Goal: Information Seeking & Learning: Check status

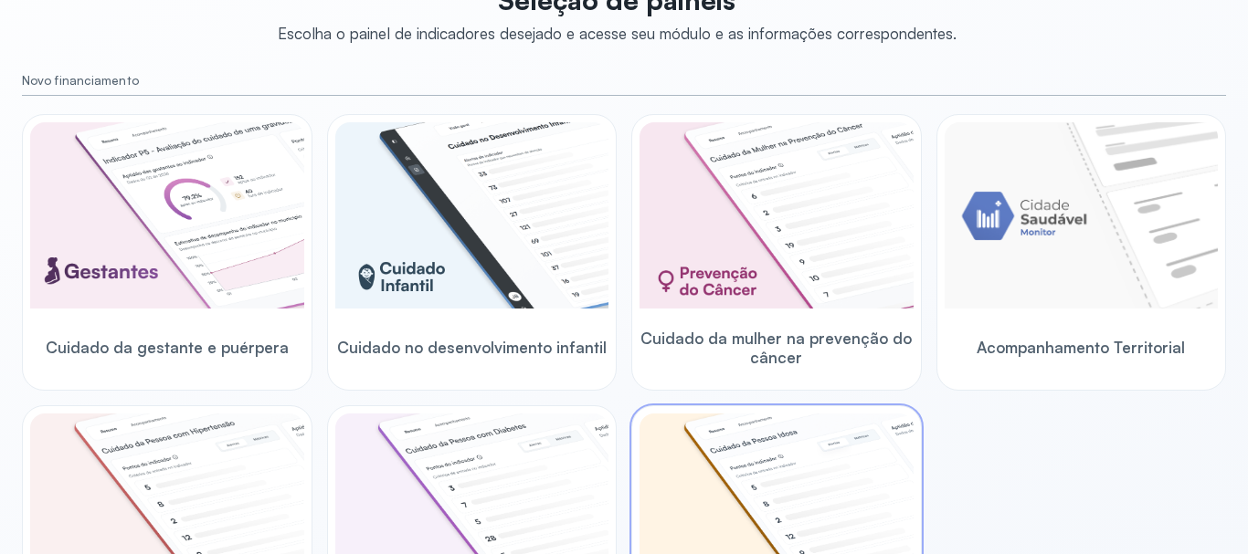
scroll to position [91, 0]
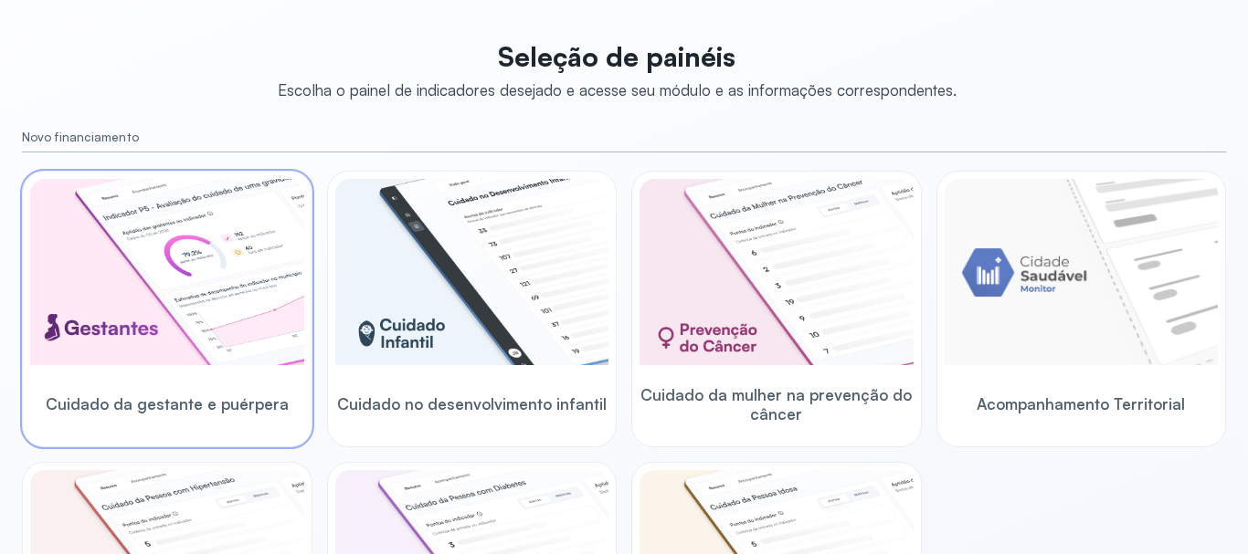
click at [142, 308] on img at bounding box center [167, 272] width 274 height 186
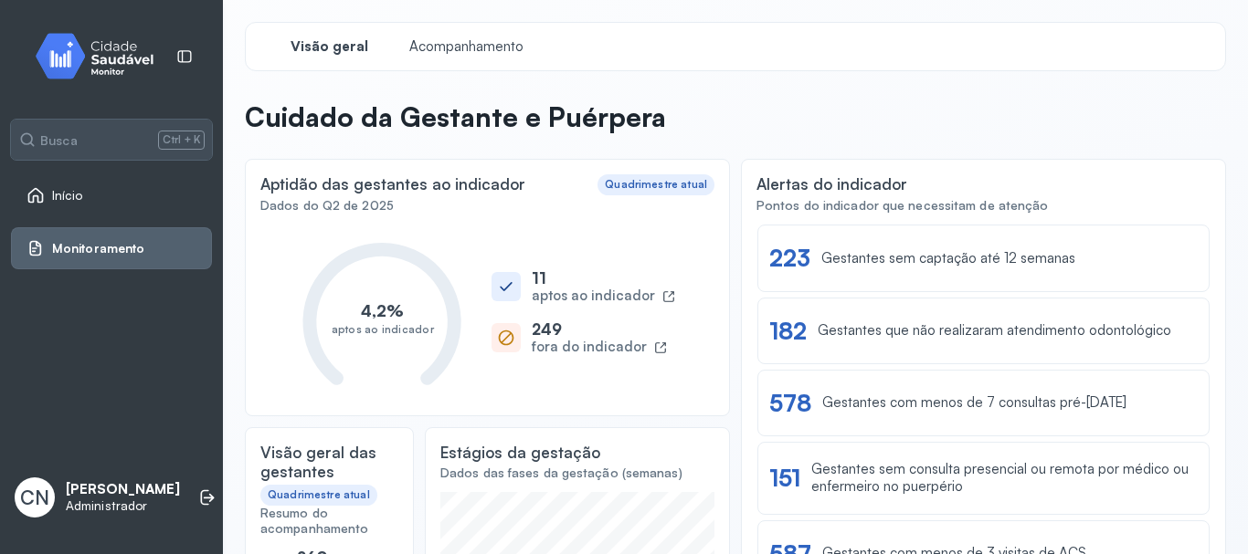
click at [320, 51] on span "Visão geral" at bounding box center [329, 46] width 78 height 17
click at [445, 46] on span "Acompanhamento" at bounding box center [466, 46] width 125 height 17
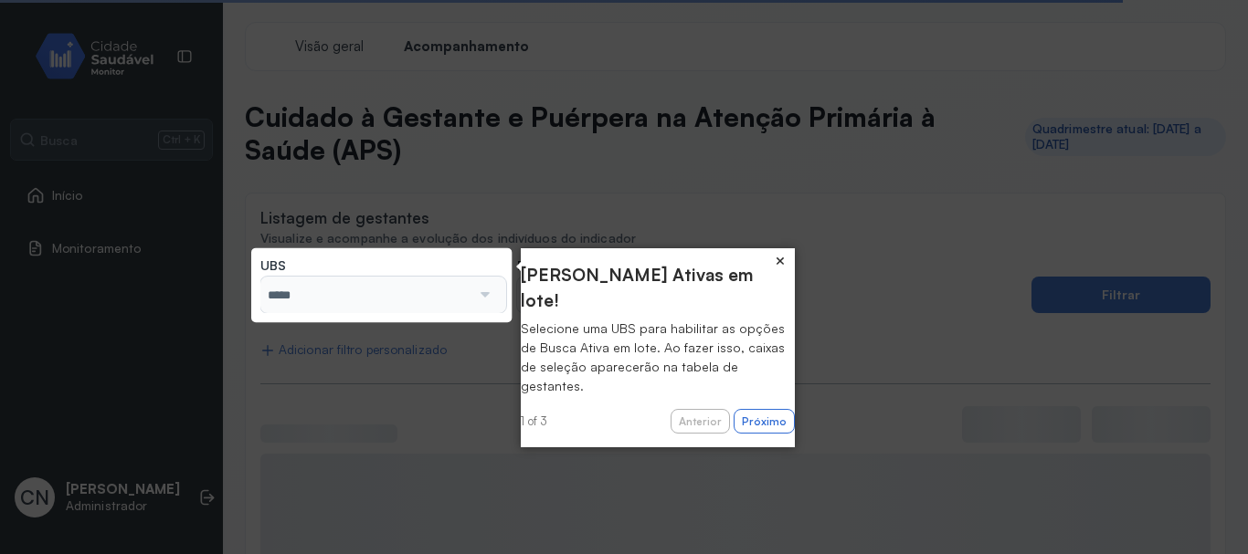
click at [775, 255] on button "×" at bounding box center [779, 261] width 29 height 26
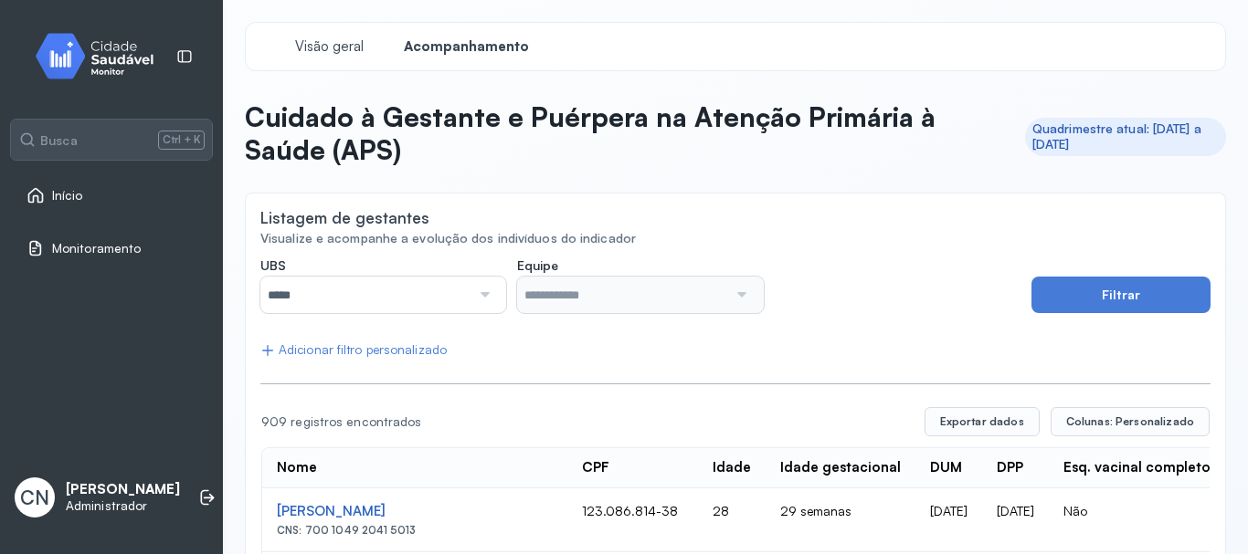
click at [485, 292] on div at bounding box center [482, 295] width 25 height 37
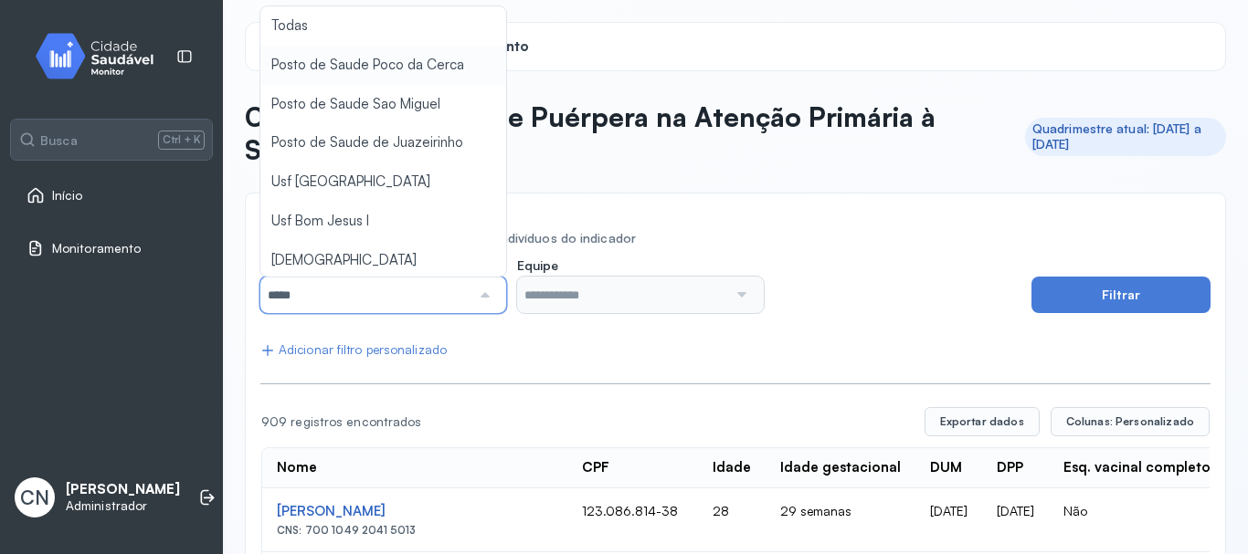
type input "*****"
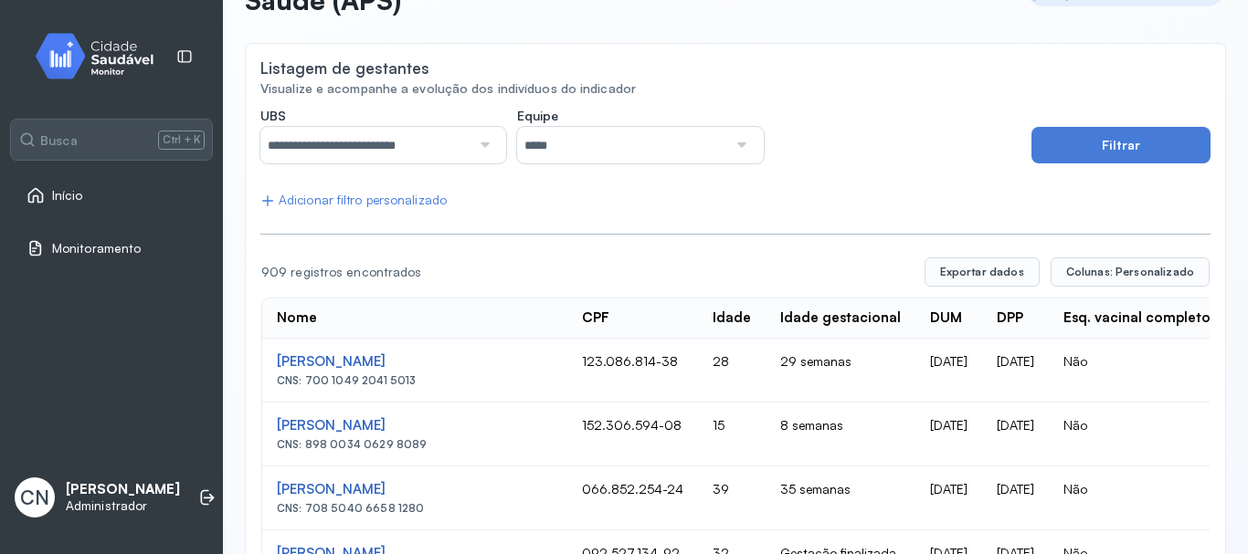
scroll to position [132, 0]
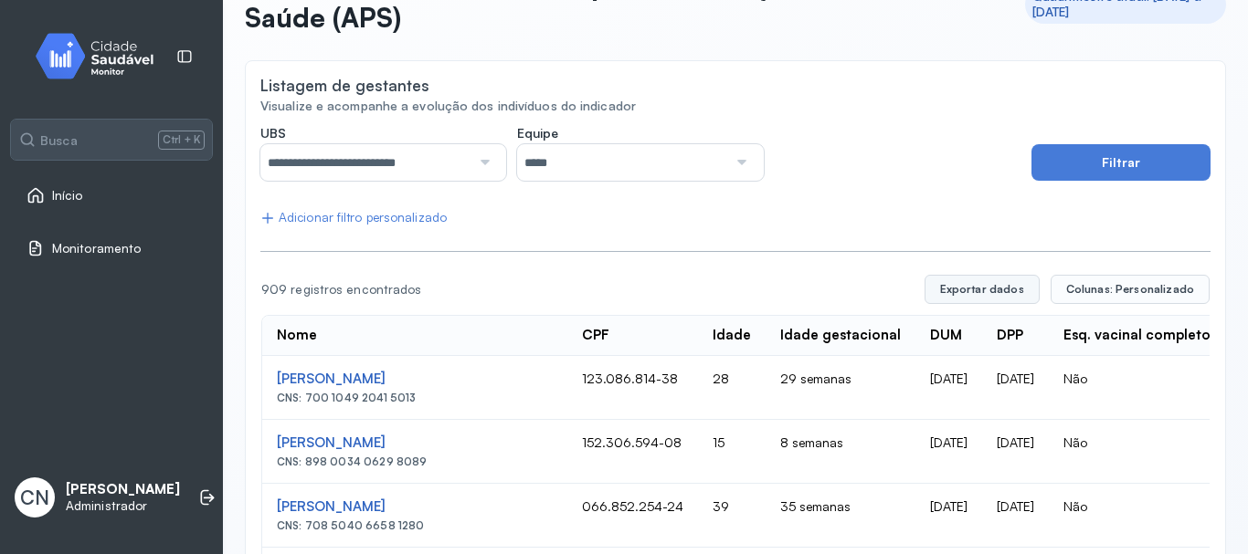
click at [970, 290] on button "Exportar dados" at bounding box center [981, 289] width 115 height 29
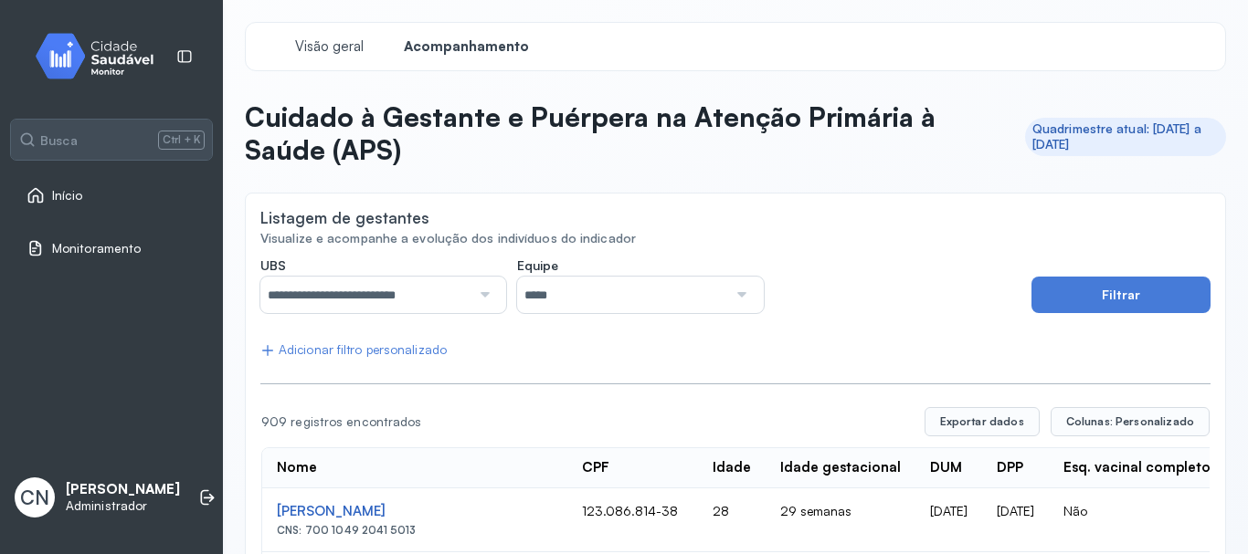
scroll to position [91, 0]
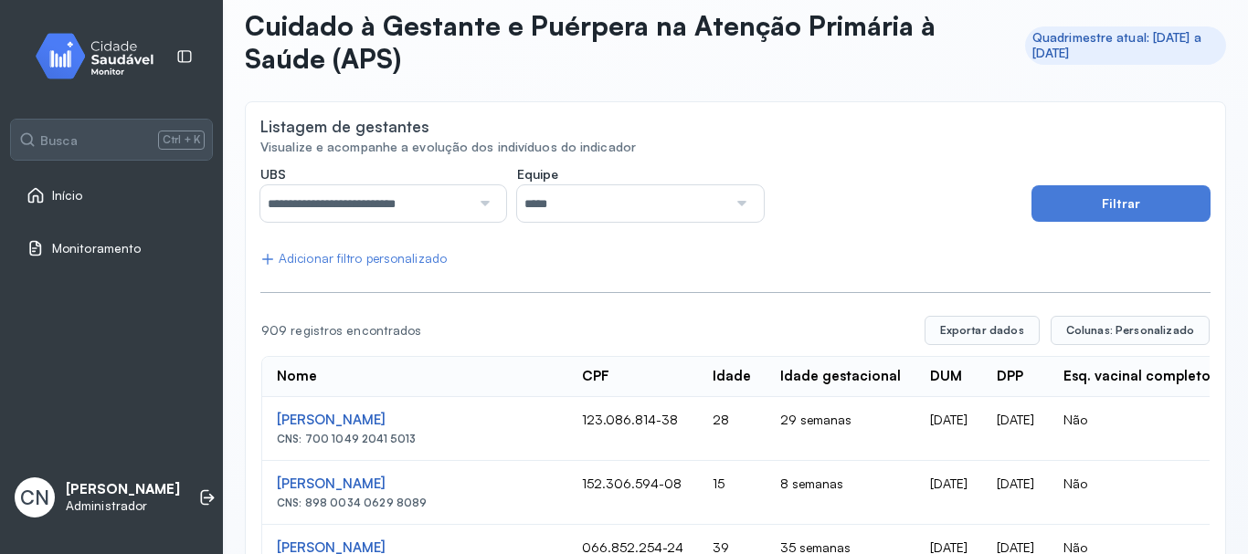
click at [732, 205] on div at bounding box center [739, 203] width 25 height 37
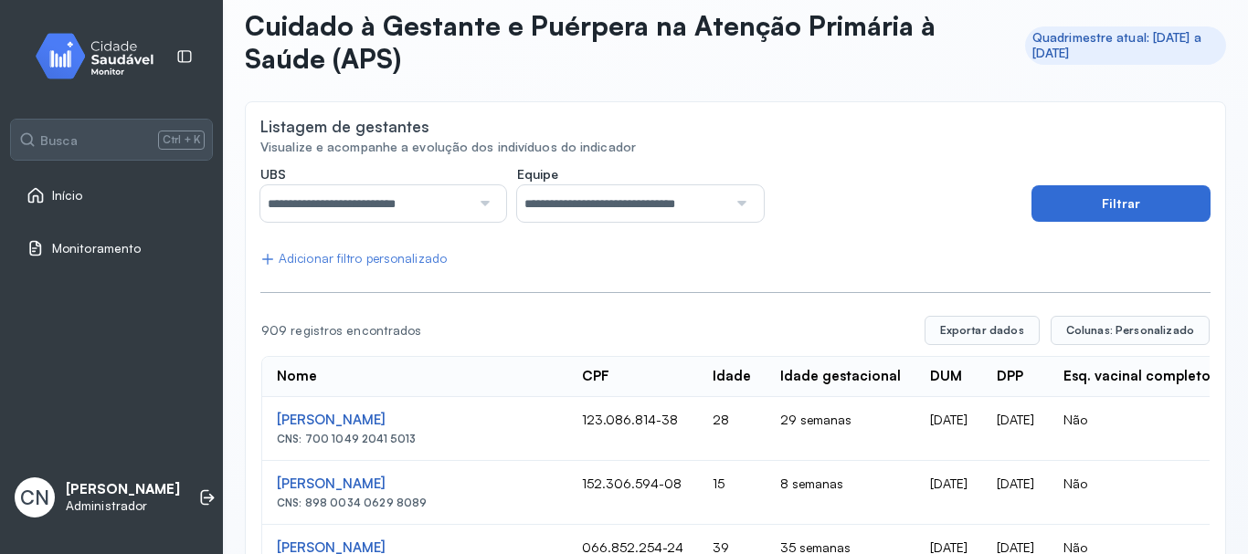
click at [1097, 209] on button "Filtrar" at bounding box center [1120, 203] width 179 height 37
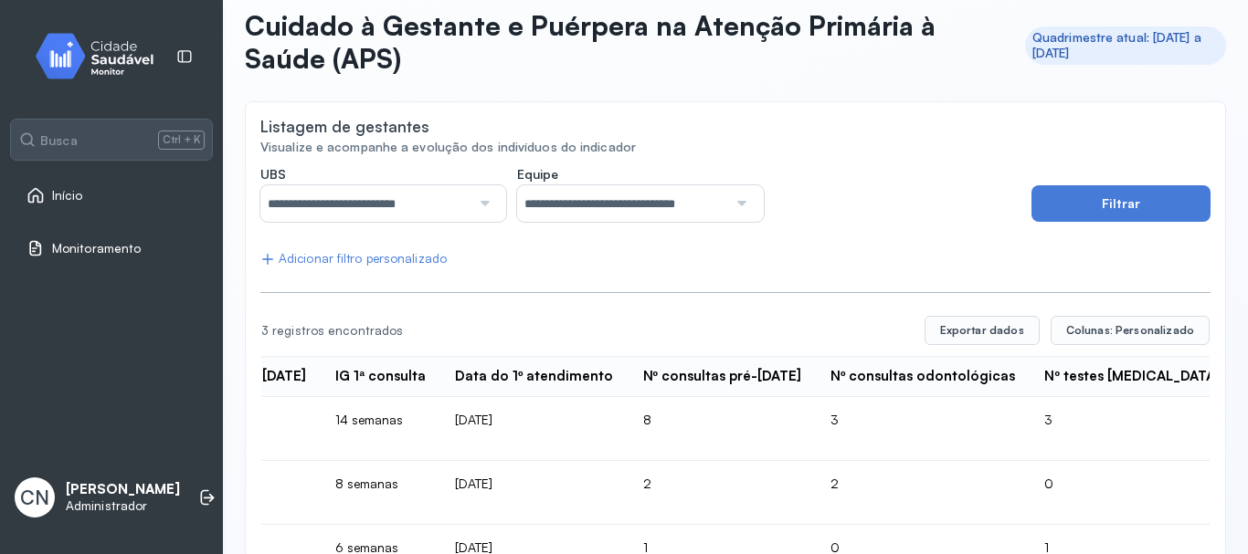
click at [104, 245] on span "Monitoramento" at bounding box center [96, 249] width 89 height 16
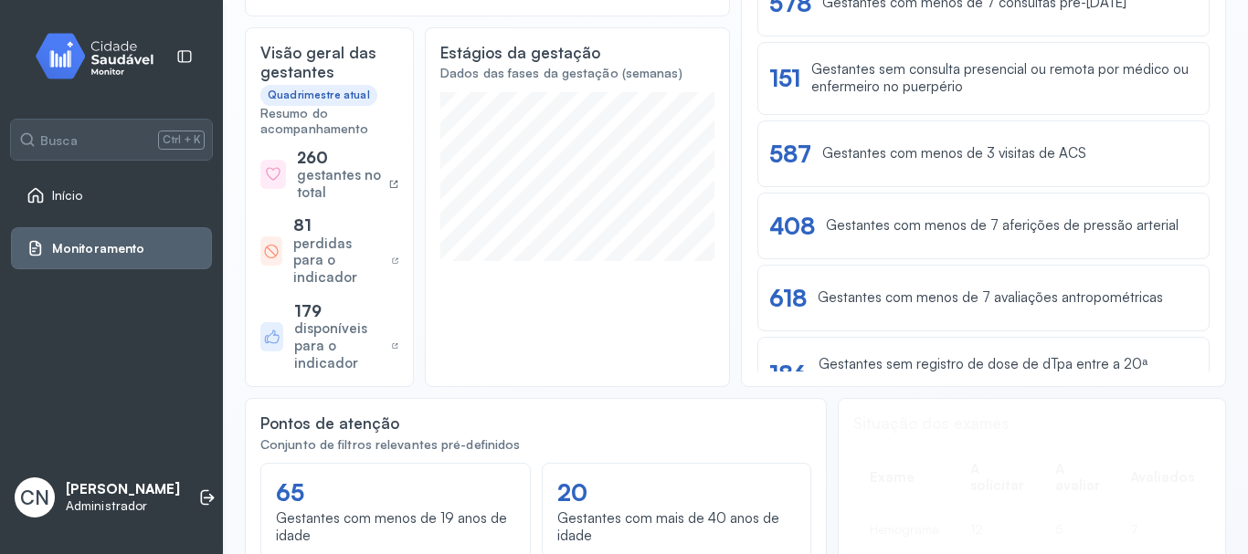
scroll to position [91, 0]
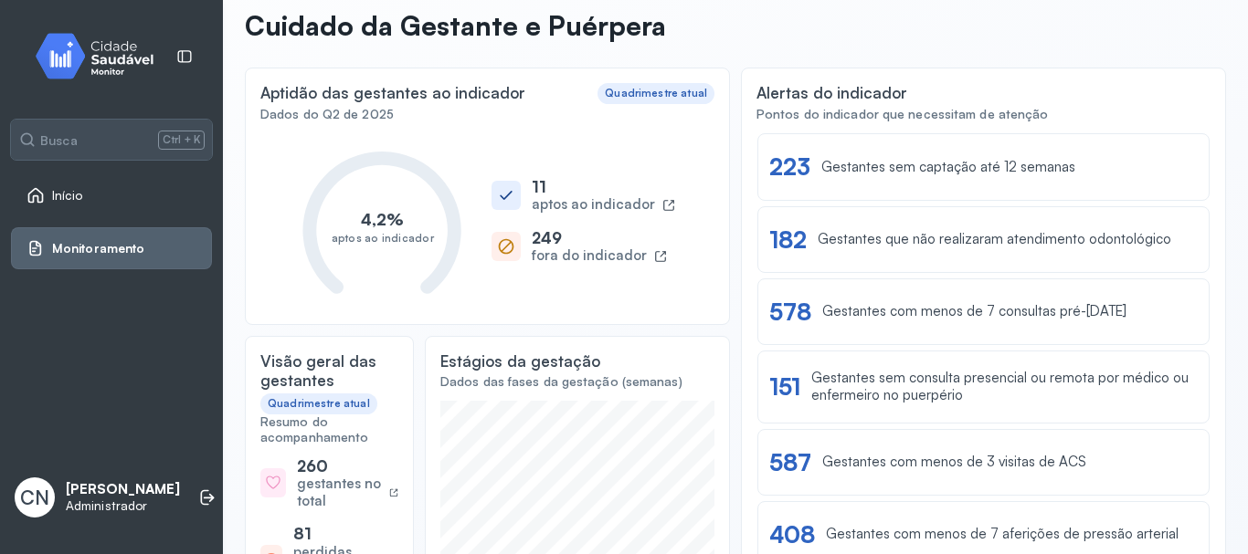
click at [67, 200] on span "Início" at bounding box center [67, 196] width 31 height 16
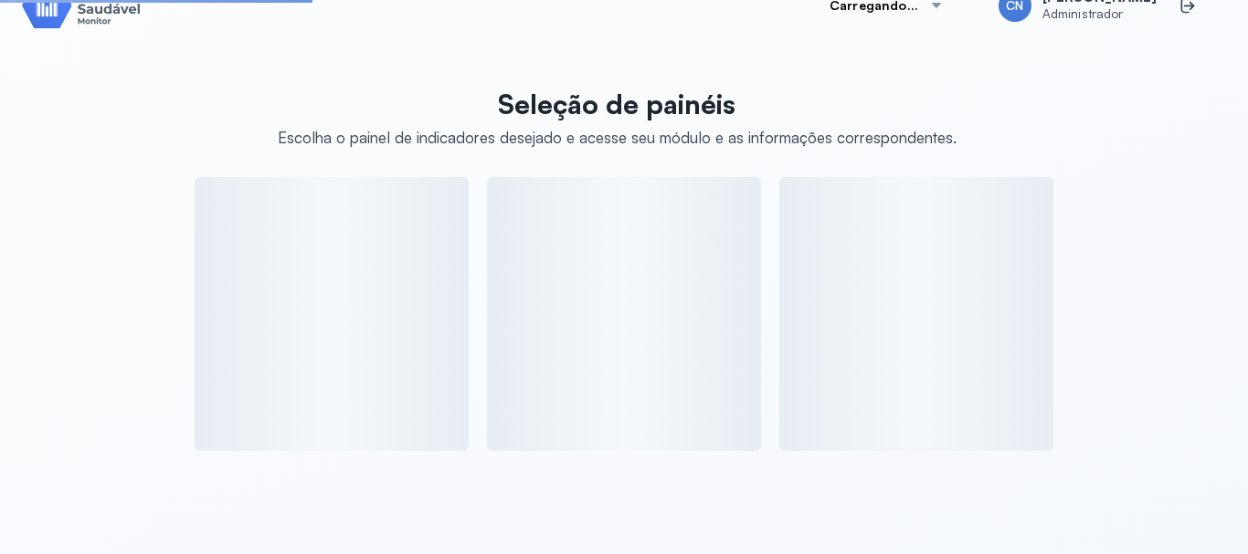
scroll to position [91, 0]
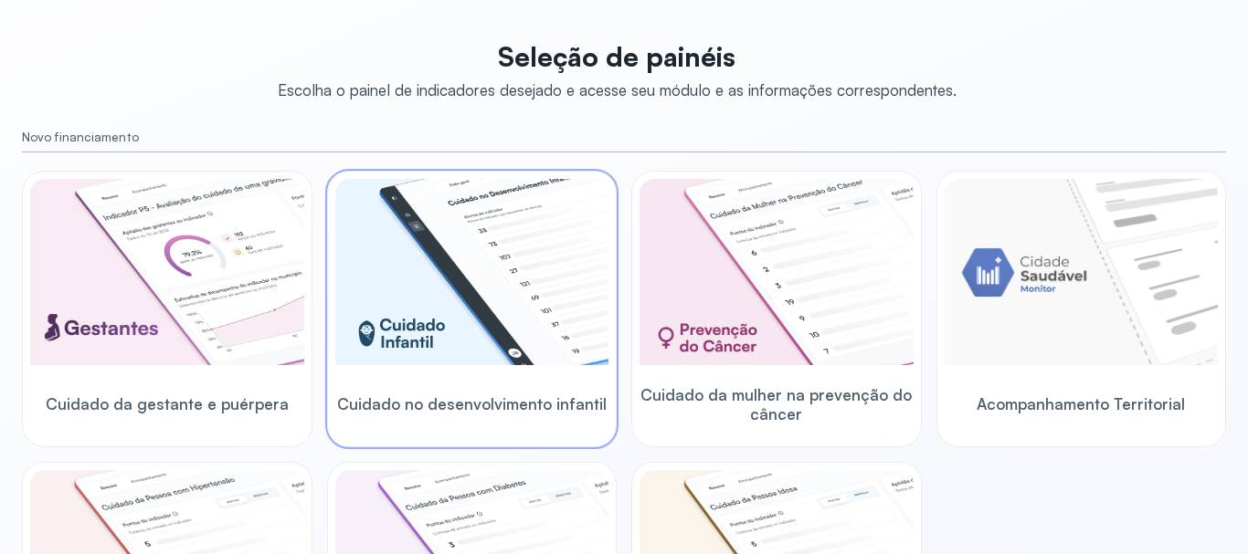
click at [457, 317] on img at bounding box center [472, 272] width 274 height 186
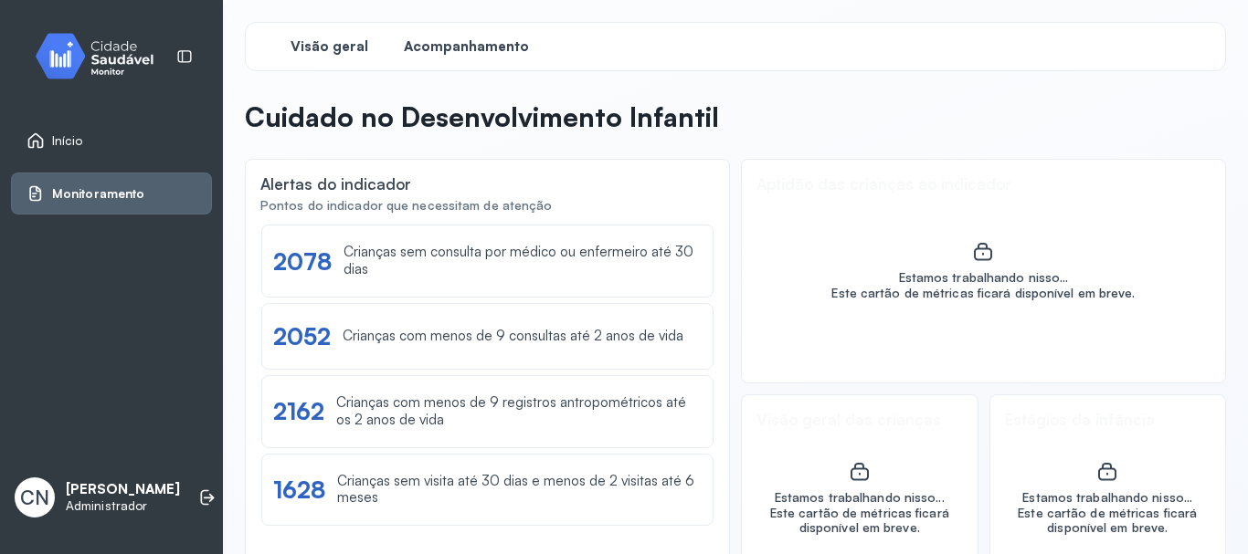
click at [441, 43] on span "Acompanhamento" at bounding box center [466, 46] width 125 height 17
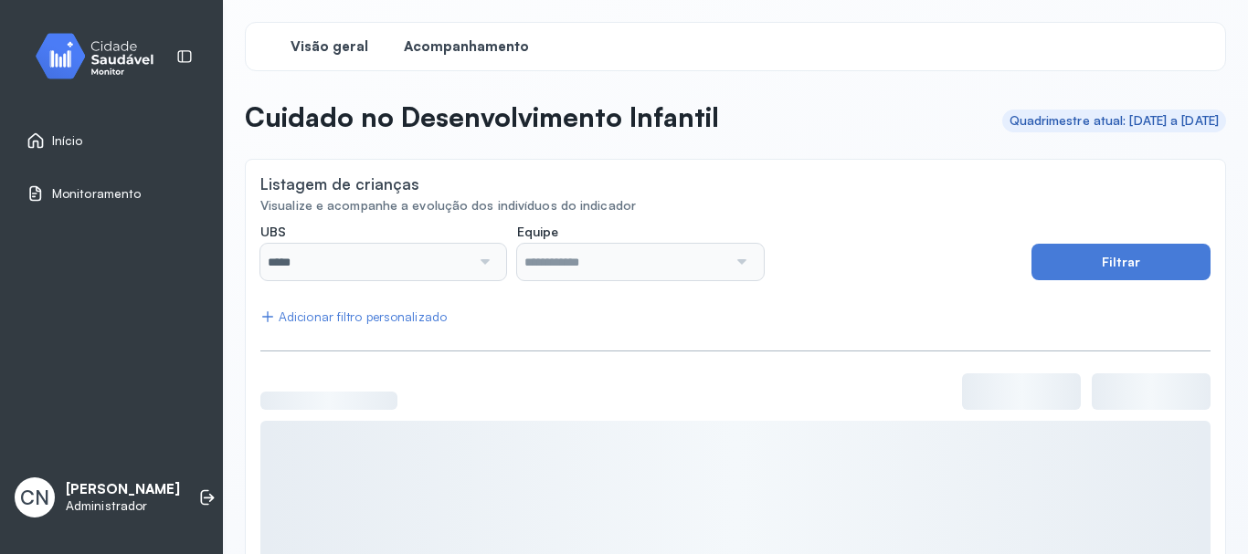
click at [308, 40] on span "Visão geral" at bounding box center [329, 46] width 78 height 17
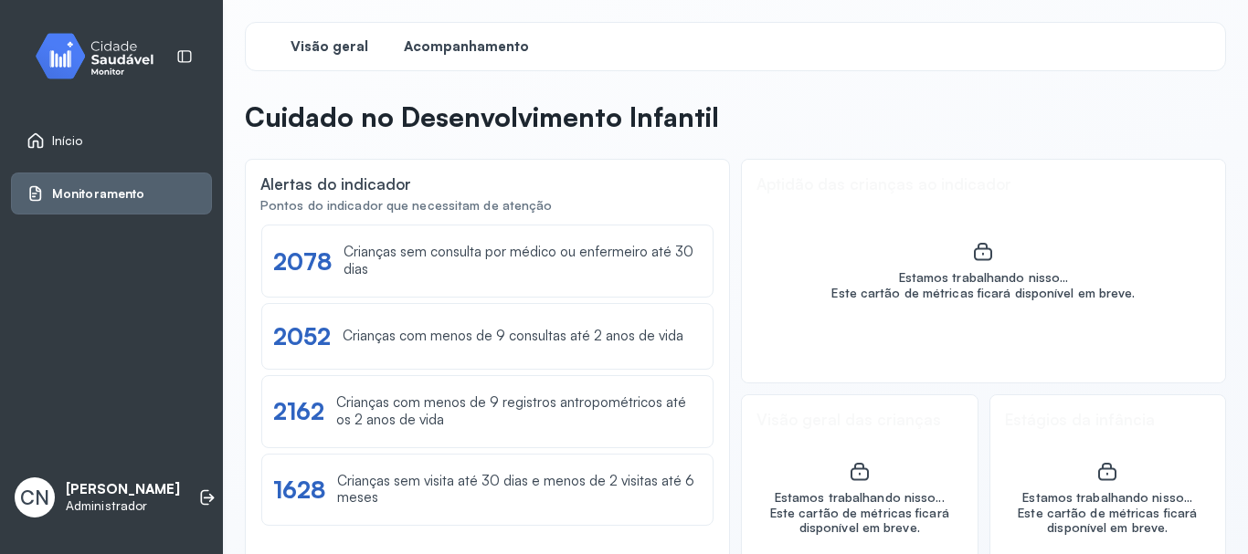
click at [446, 47] on span "Acompanhamento" at bounding box center [466, 46] width 125 height 17
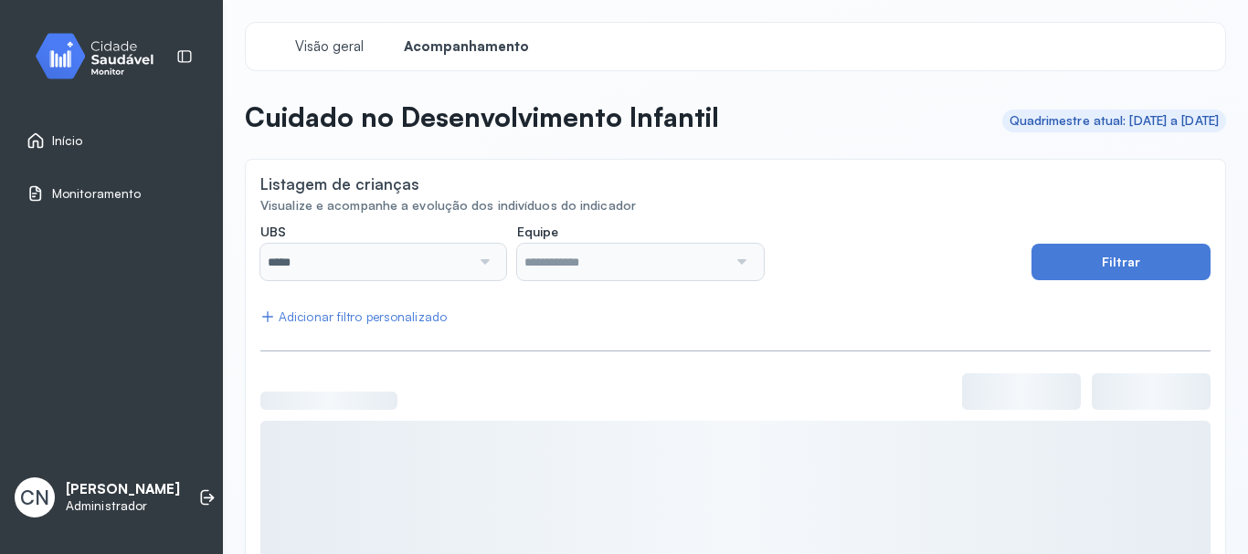
click at [68, 138] on span "Início" at bounding box center [67, 141] width 31 height 16
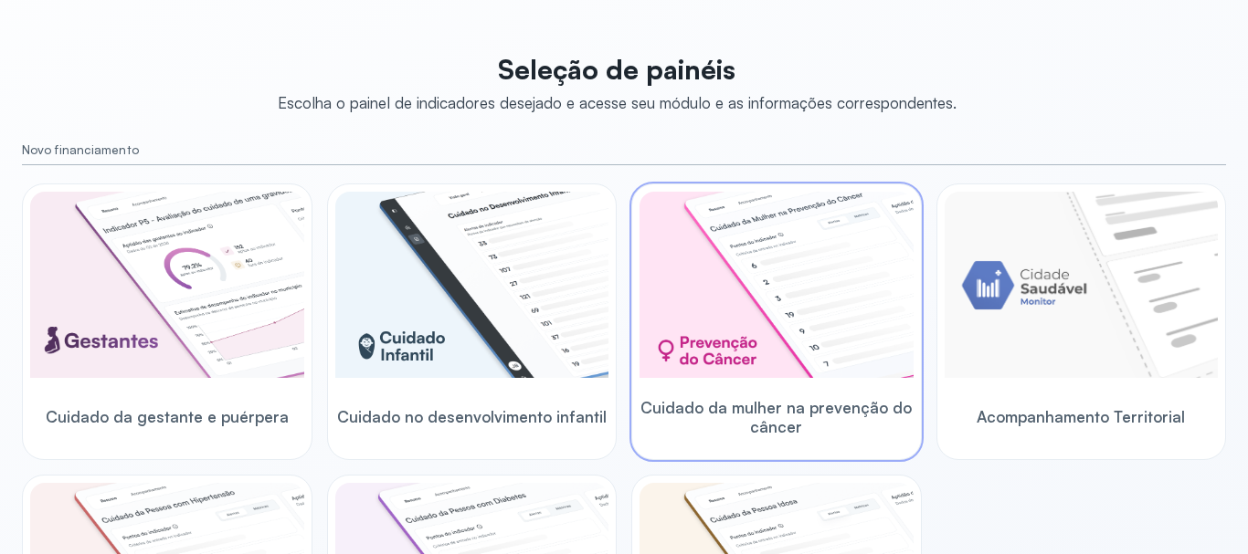
scroll to position [76, 0]
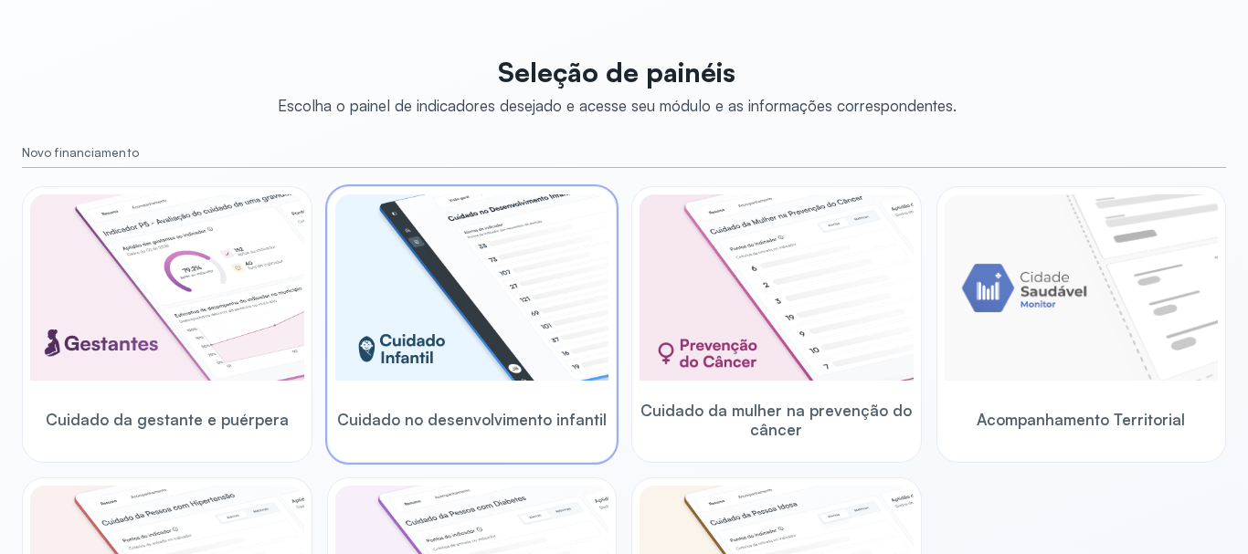
click at [519, 418] on span "Cuidado no desenvolvimento infantil" at bounding box center [471, 419] width 269 height 19
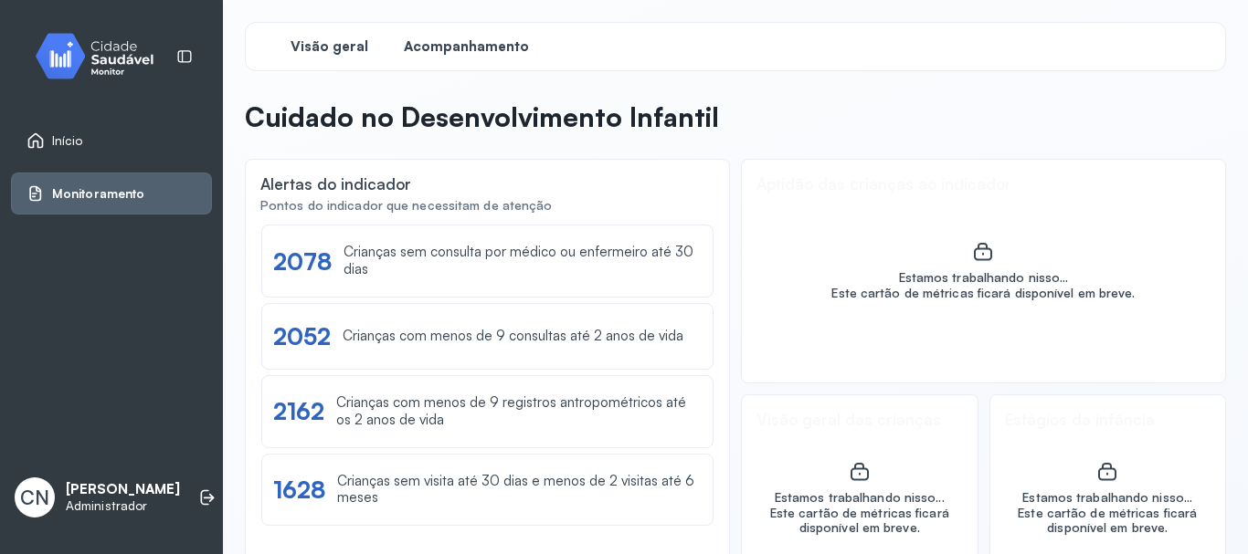
click at [482, 48] on span "Acompanhamento" at bounding box center [466, 46] width 125 height 17
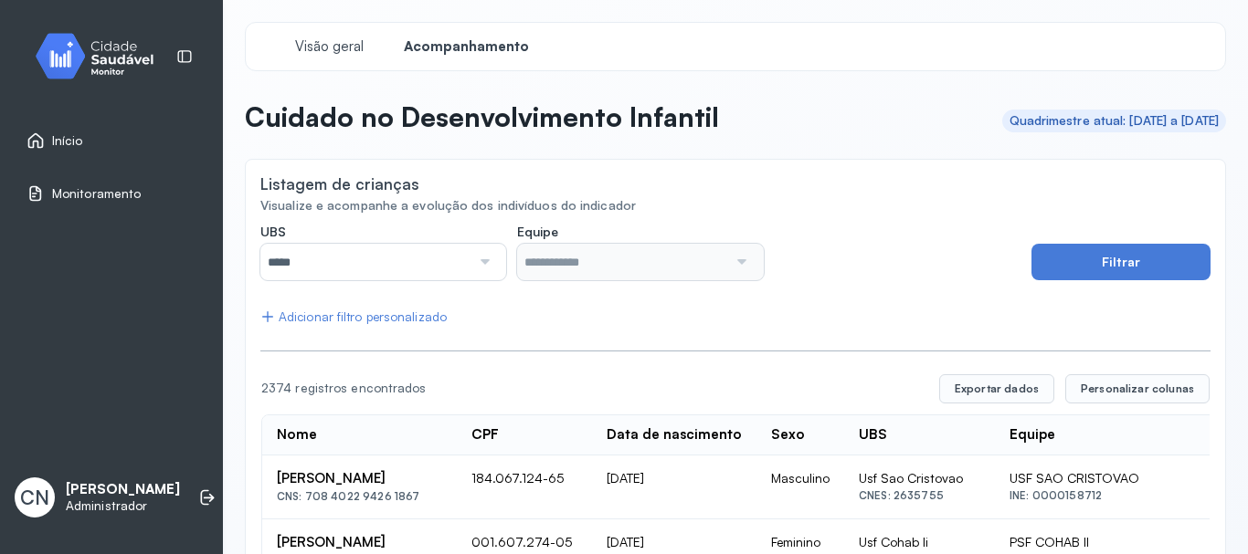
click at [484, 258] on div at bounding box center [482, 262] width 25 height 37
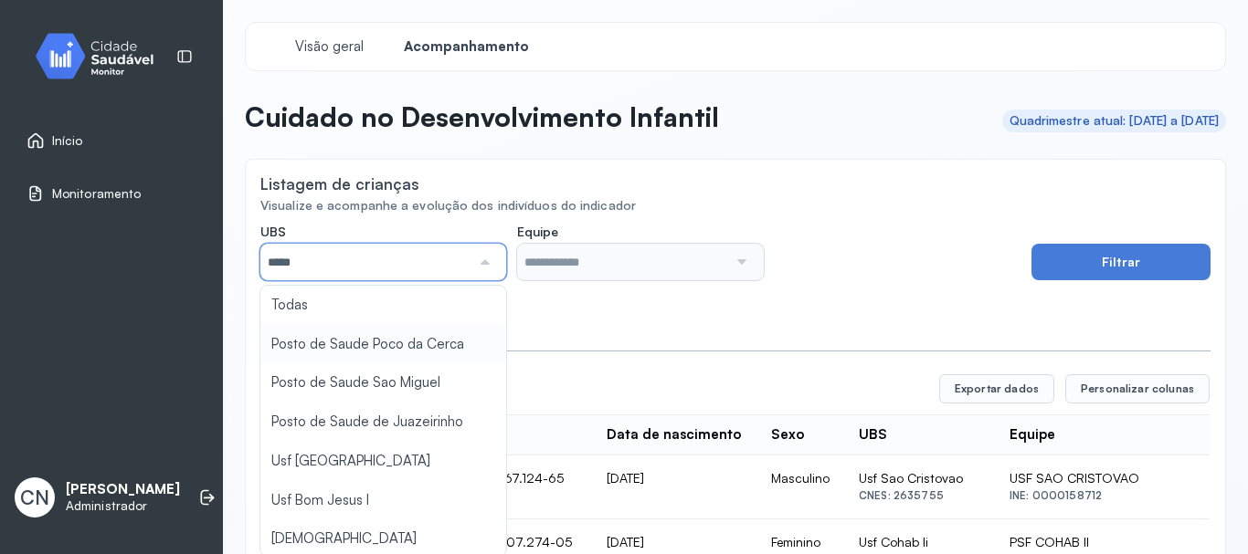
type input "*****"
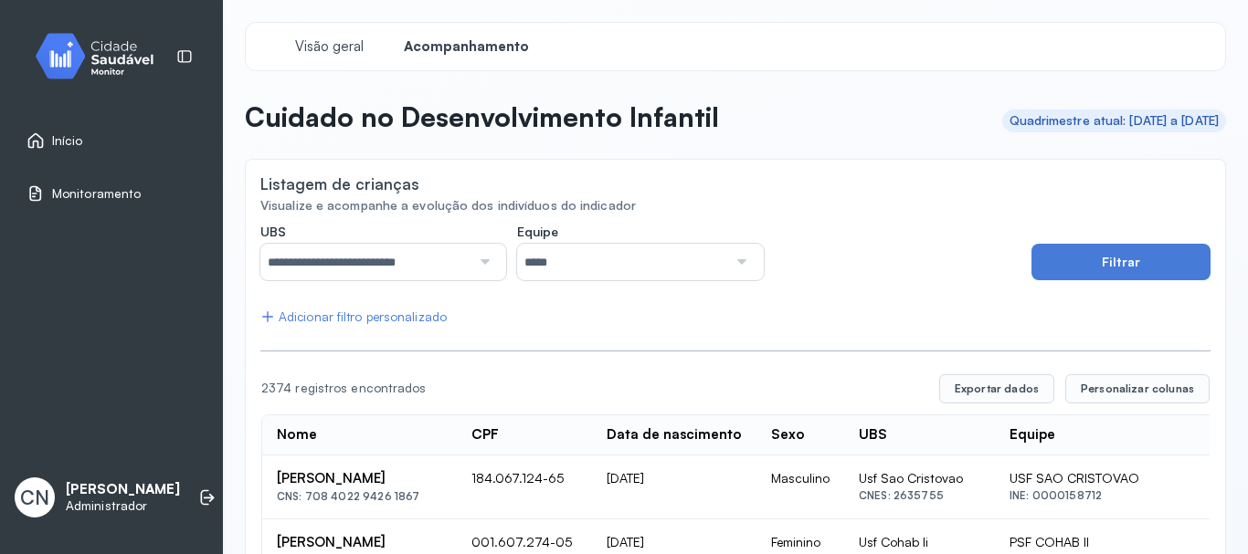
click at [740, 256] on div at bounding box center [739, 262] width 25 height 37
click at [1063, 270] on button "Filtrar" at bounding box center [1120, 262] width 179 height 37
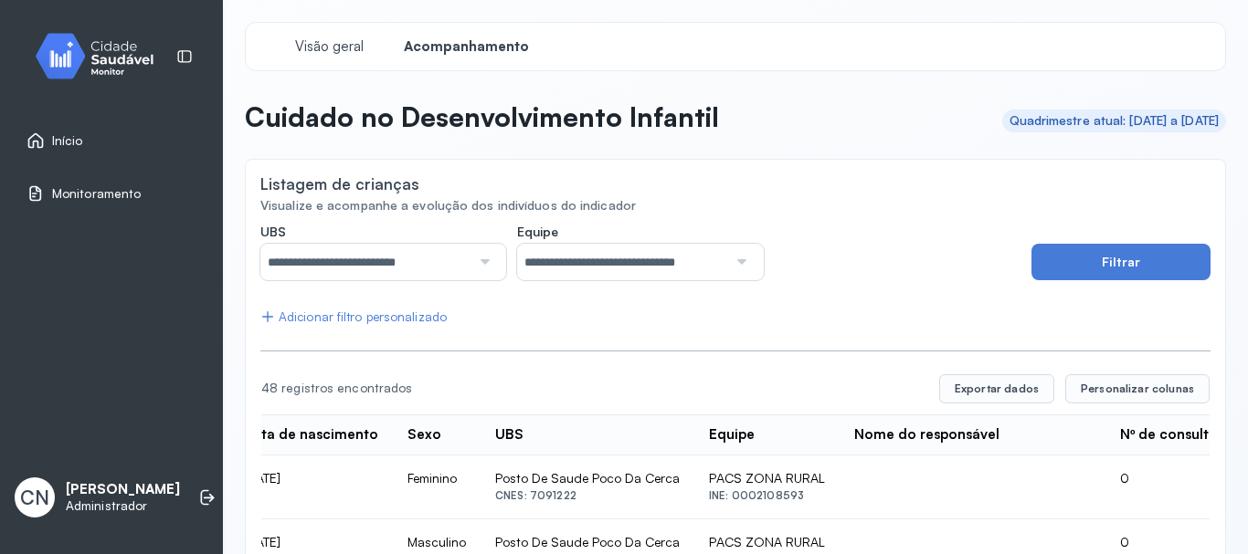
click at [403, 318] on div "Adicionar filtro personalizado" at bounding box center [353, 318] width 186 height 16
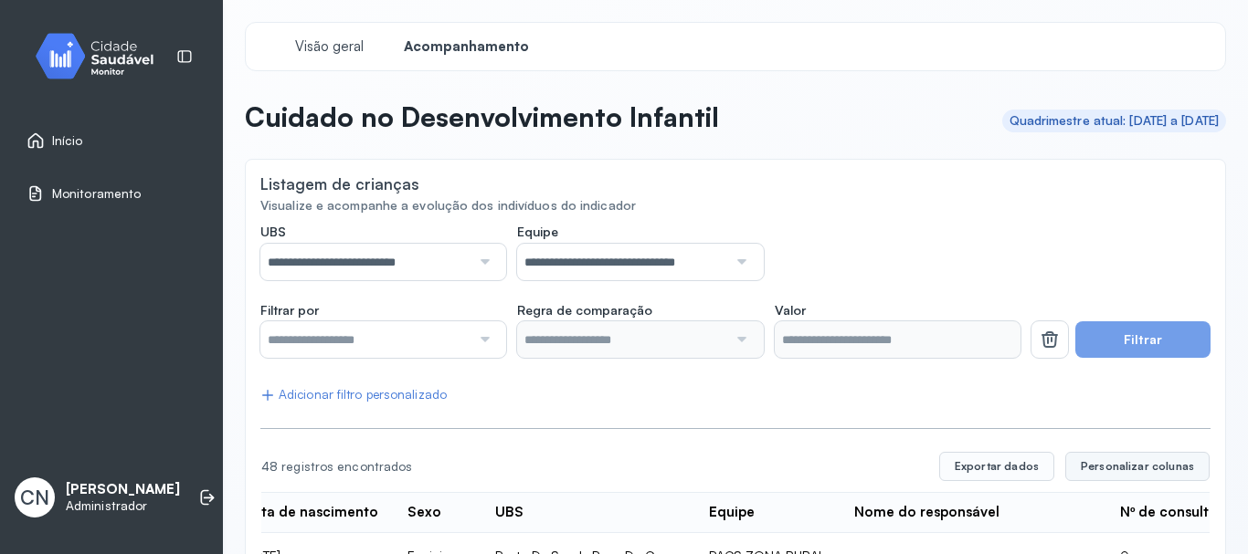
click at [1105, 470] on span "Personalizar colunas" at bounding box center [1136, 466] width 113 height 15
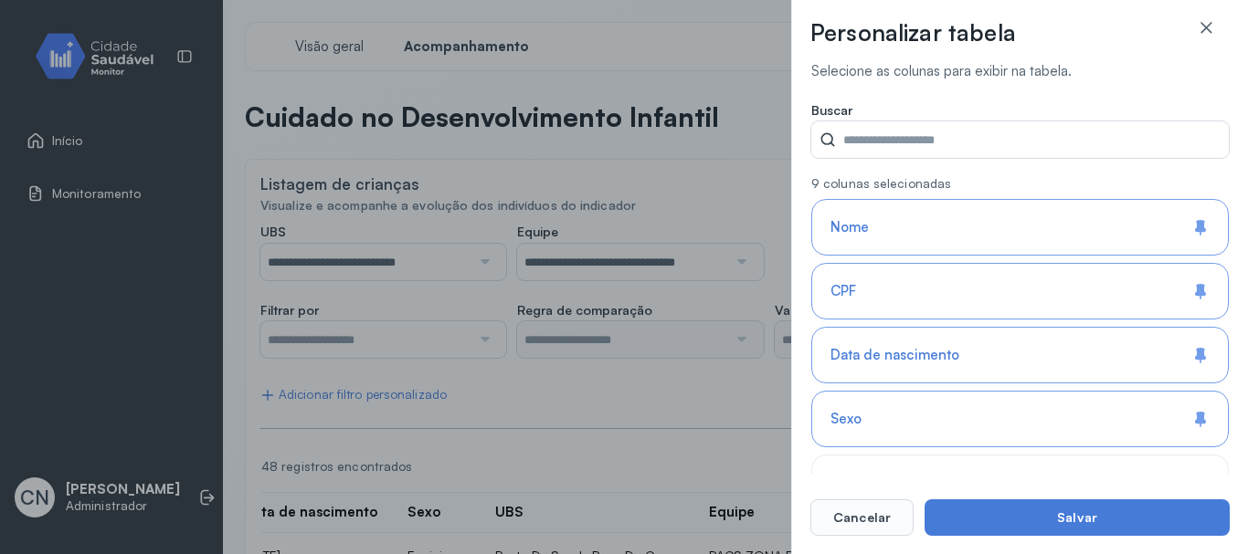
click at [1199, 414] on icon at bounding box center [1202, 418] width 6 height 12
click at [1195, 415] on icon at bounding box center [1198, 418] width 6 height 12
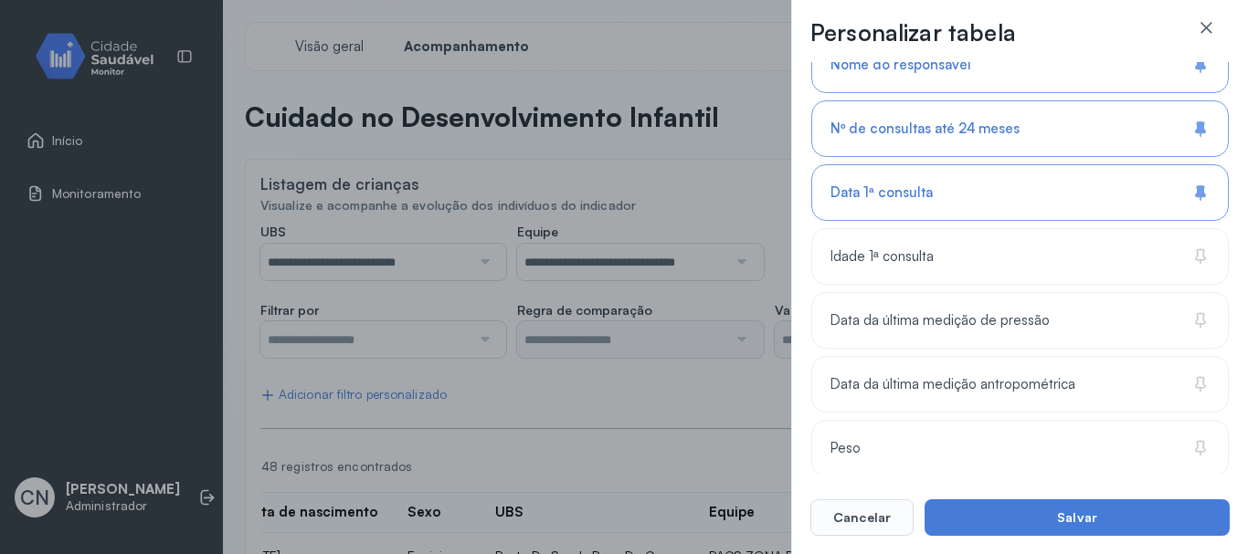
scroll to position [639, 0]
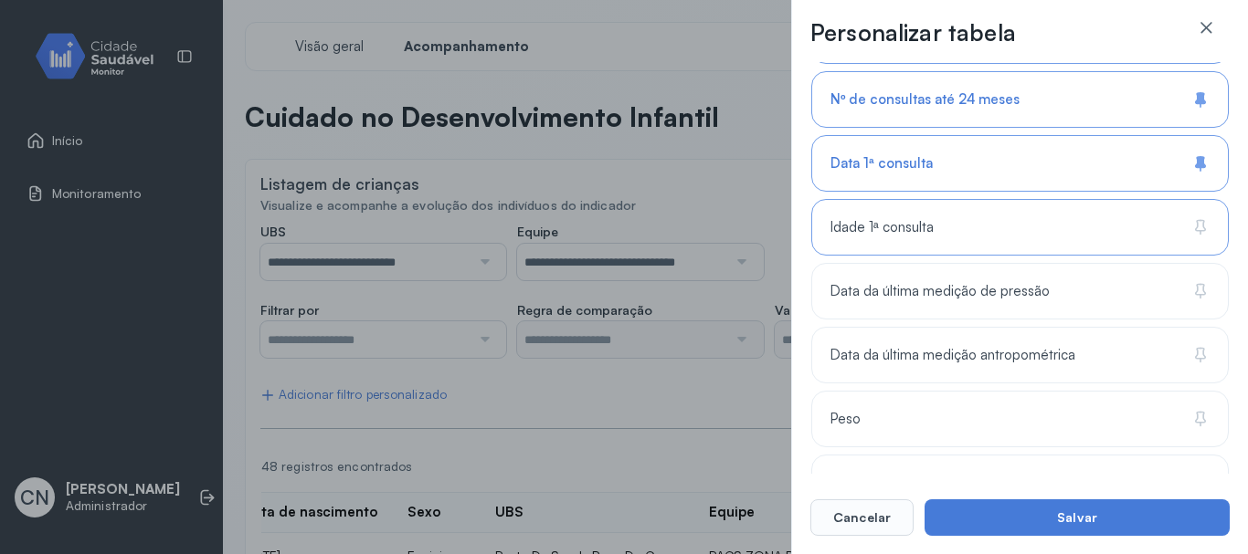
click at [1196, 222] on icon at bounding box center [1200, 227] width 18 height 18
click at [1191, 290] on icon at bounding box center [1200, 291] width 18 height 18
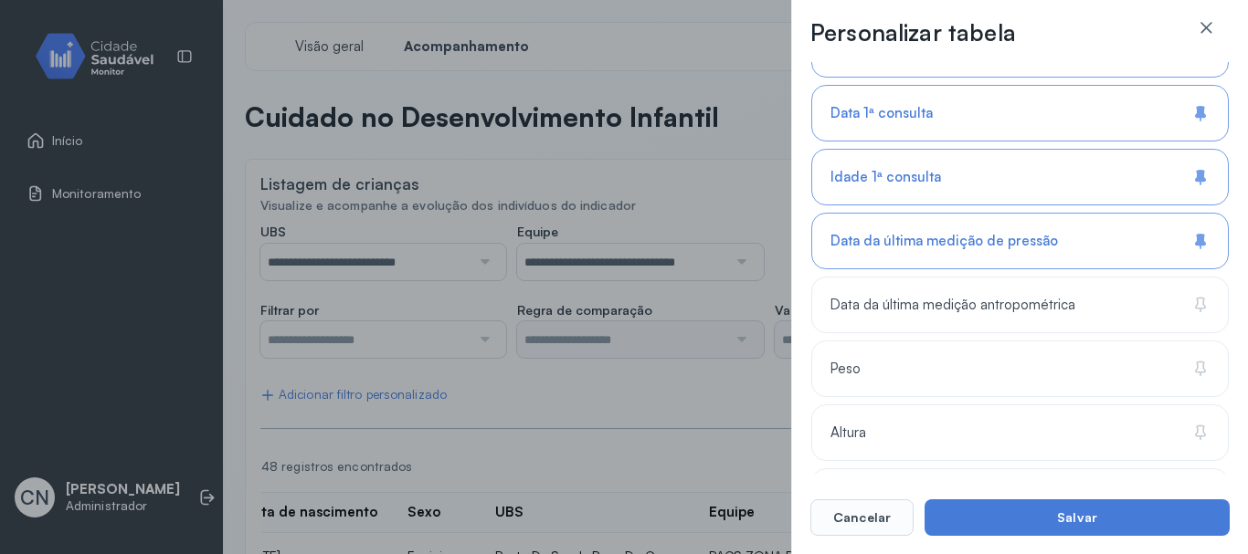
scroll to position [822, 0]
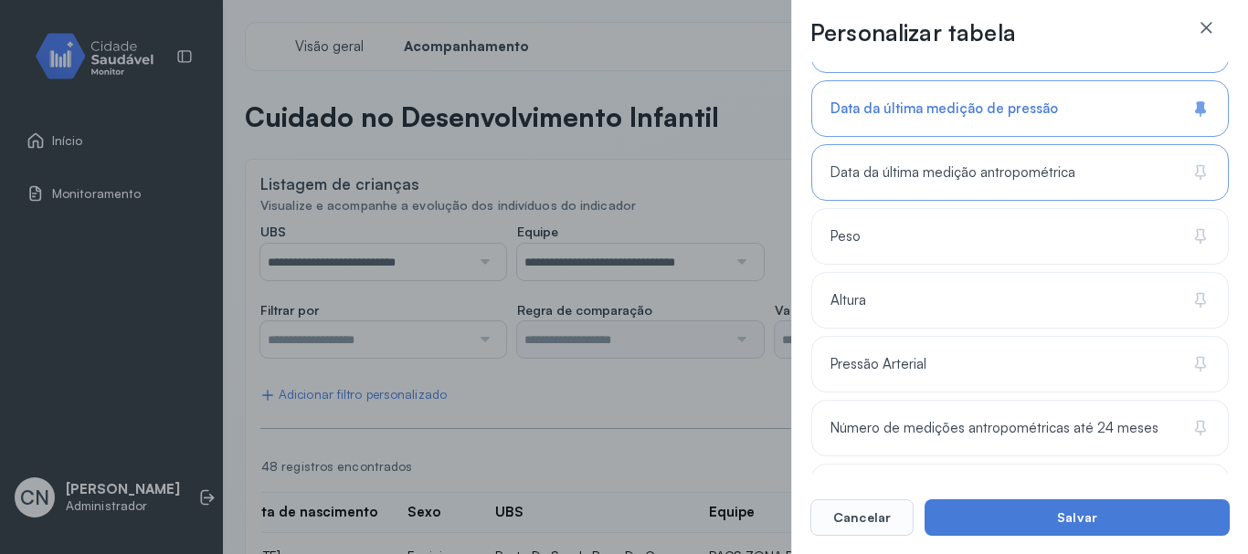
click at [1202, 170] on icon at bounding box center [1200, 172] width 18 height 18
click at [1187, 272] on div "Peso" at bounding box center [1019, 300] width 417 height 57
click at [1199, 294] on icon at bounding box center [1202, 299] width 6 height 12
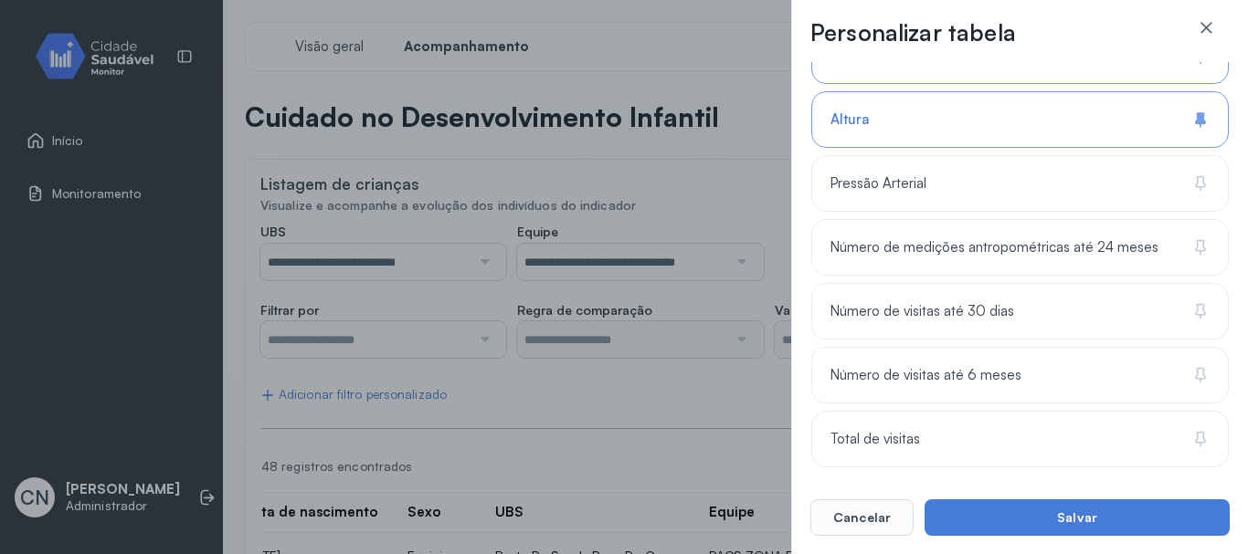
scroll to position [1005, 0]
click at [1199, 177] on icon at bounding box center [1202, 180] width 6 height 12
click at [1196, 247] on icon at bounding box center [1200, 246] width 18 height 18
click at [1193, 308] on icon at bounding box center [1200, 309] width 18 height 18
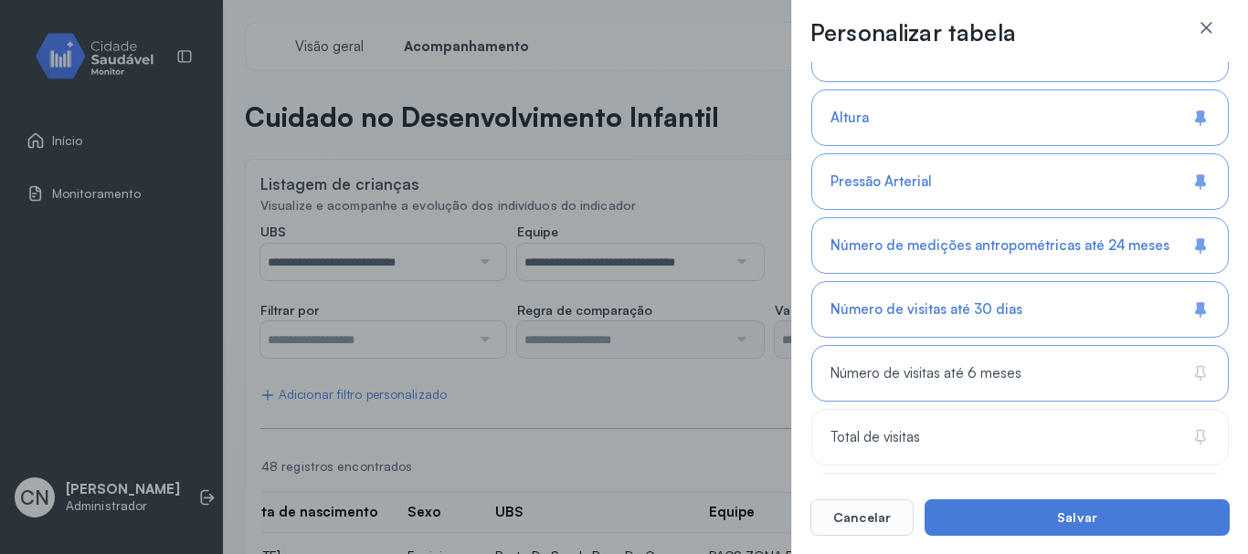
click at [1194, 368] on icon at bounding box center [1200, 373] width 18 height 18
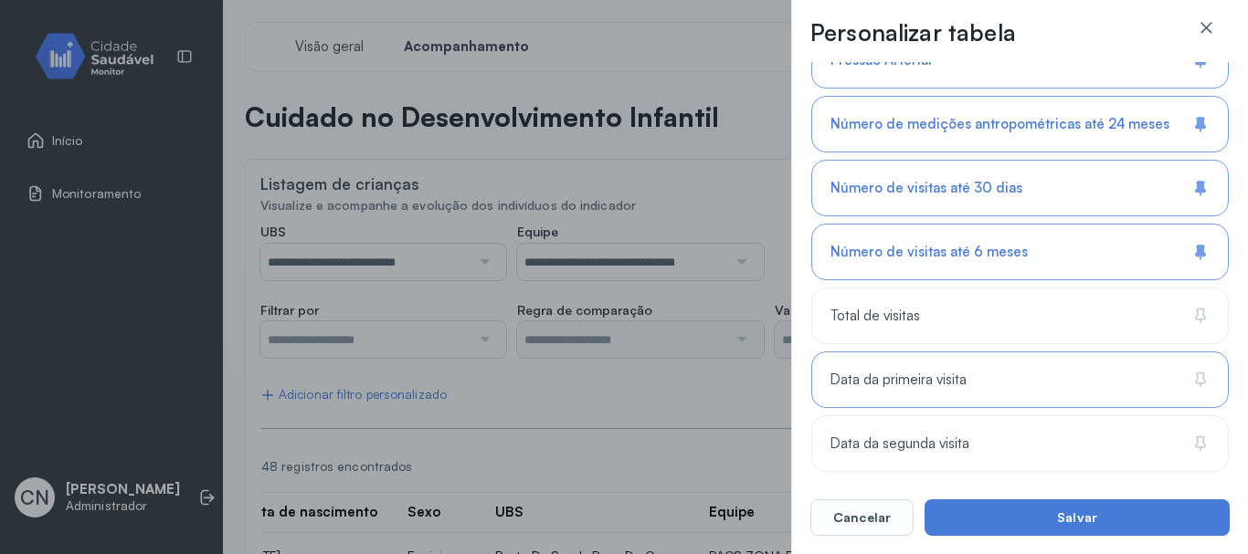
scroll to position [1132, 0]
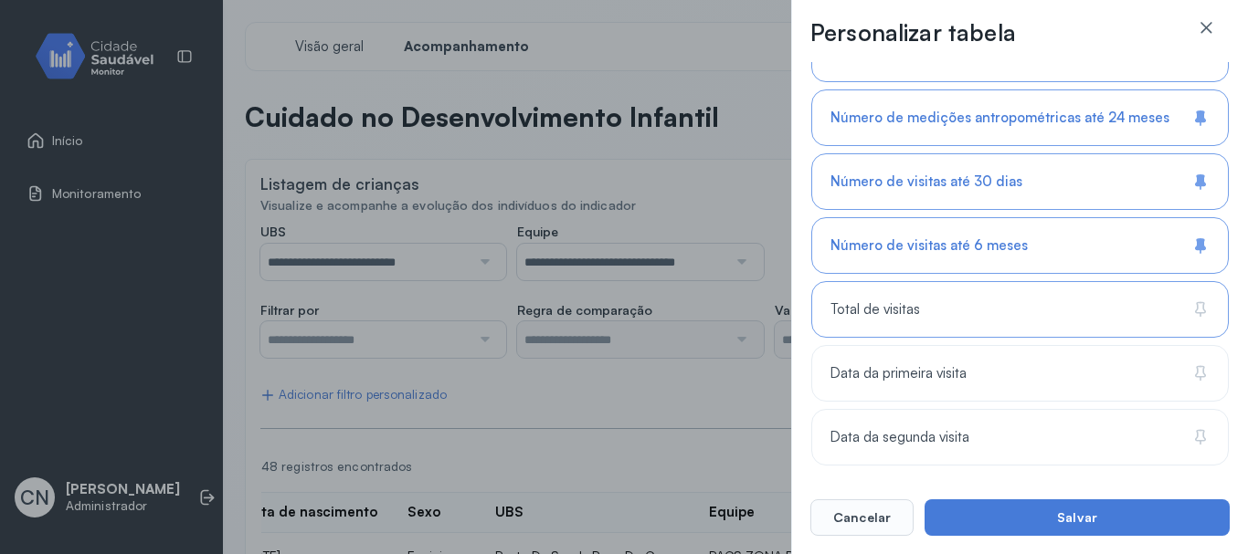
click at [1199, 302] on icon at bounding box center [1202, 308] width 6 height 12
click at [1199, 366] on icon at bounding box center [1202, 372] width 6 height 12
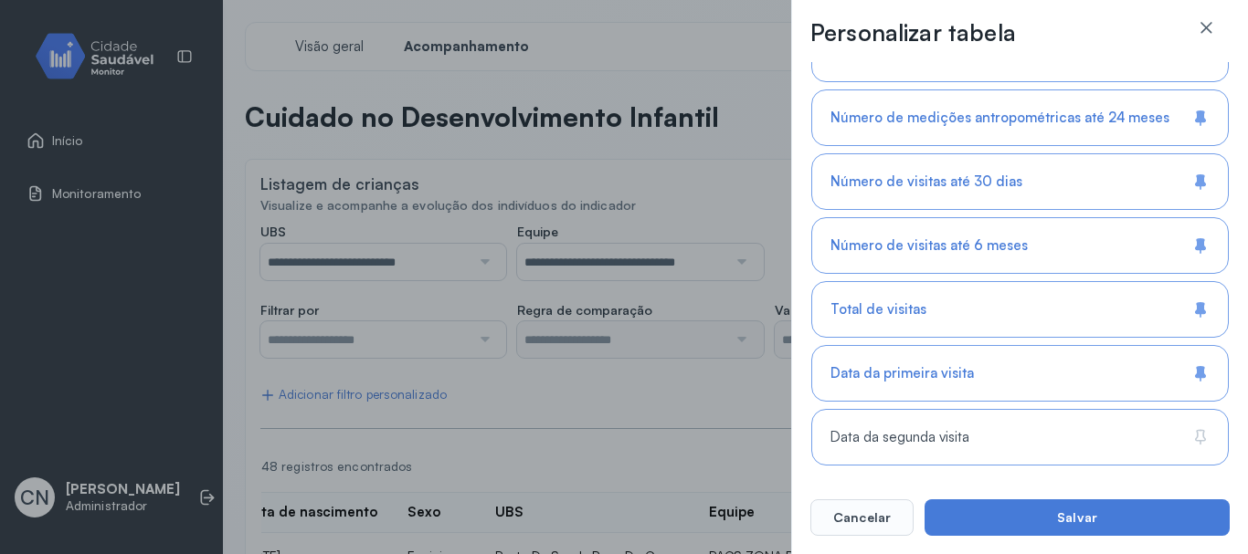
click at [1194, 432] on icon at bounding box center [1200, 437] width 18 height 18
click at [847, 518] on button "Cancelar" at bounding box center [861, 518] width 103 height 37
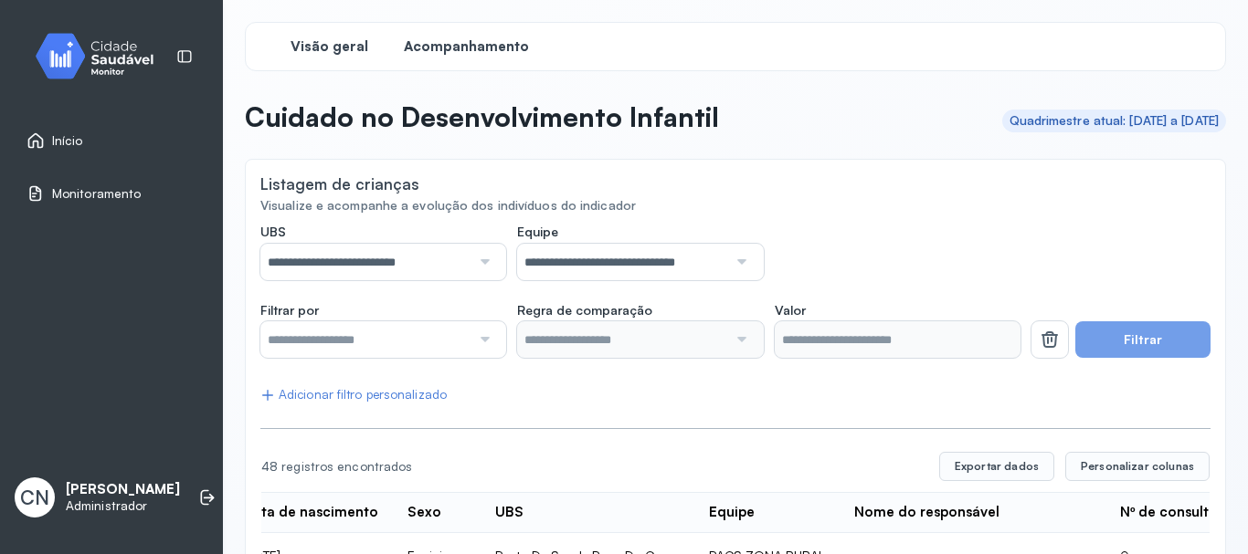
click at [318, 43] on span "Visão geral" at bounding box center [329, 46] width 78 height 17
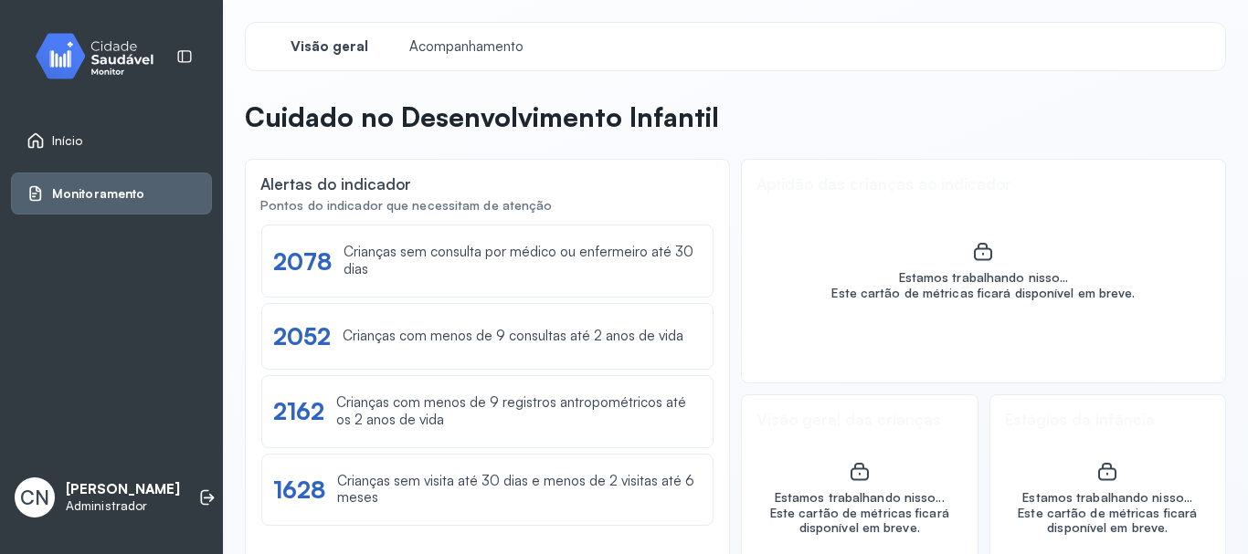
click at [58, 137] on span "Início" at bounding box center [67, 141] width 31 height 16
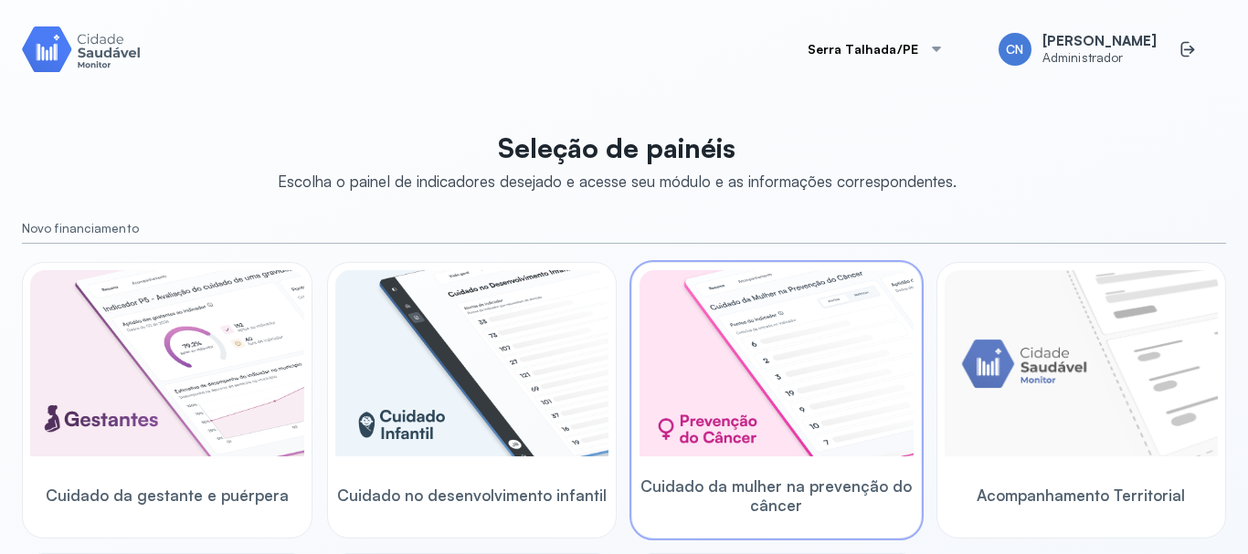
click at [728, 413] on img at bounding box center [776, 363] width 274 height 186
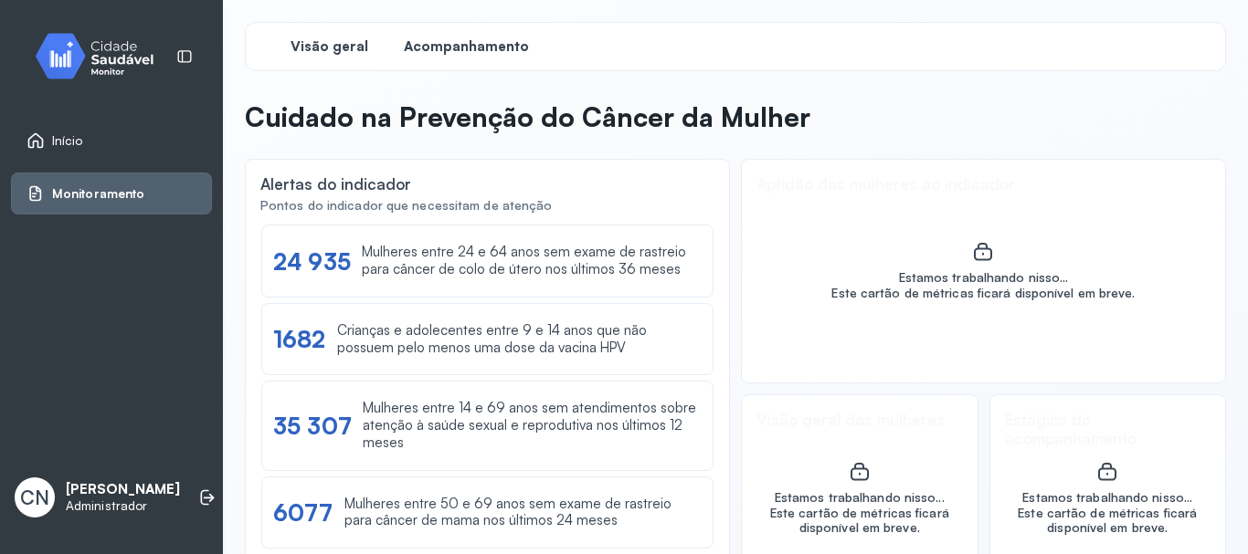
click at [464, 46] on span "Acompanhamento" at bounding box center [466, 46] width 125 height 17
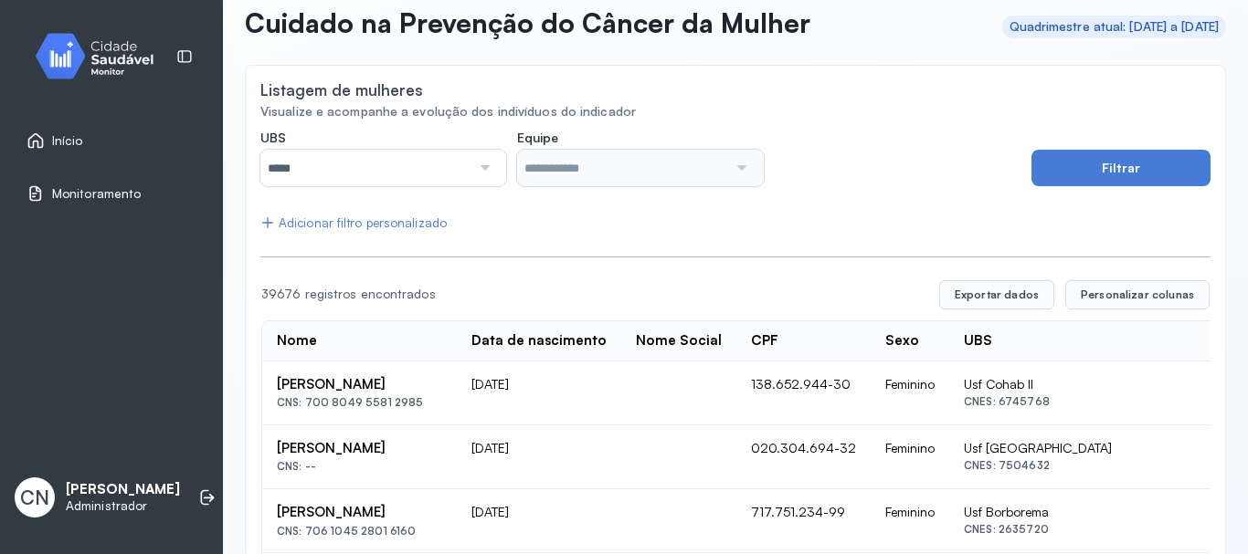
scroll to position [91, 0]
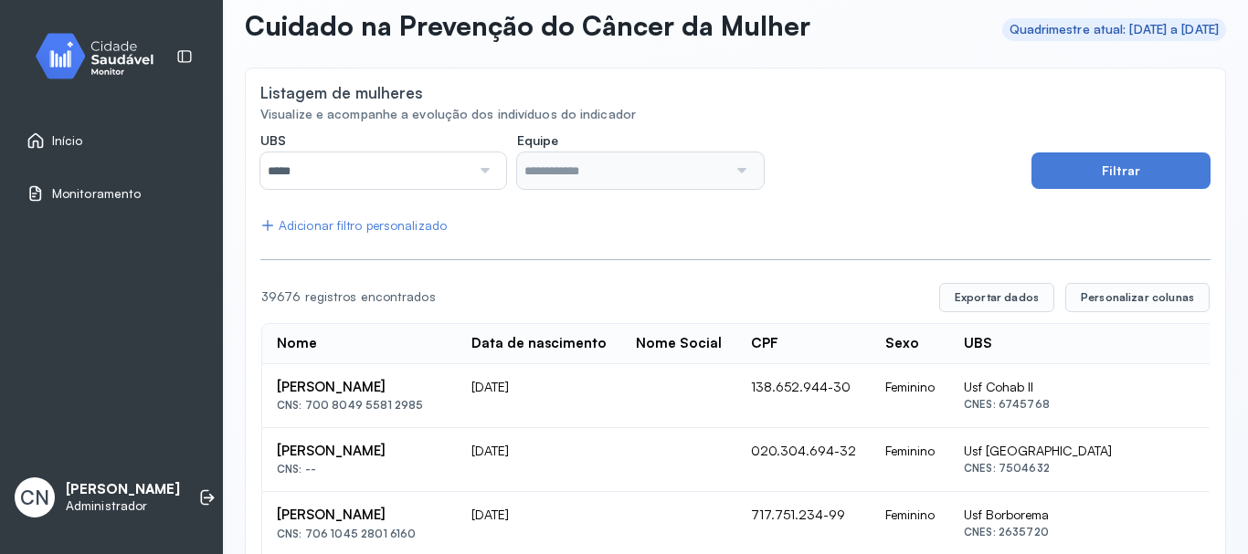
click at [490, 167] on div at bounding box center [482, 171] width 25 height 37
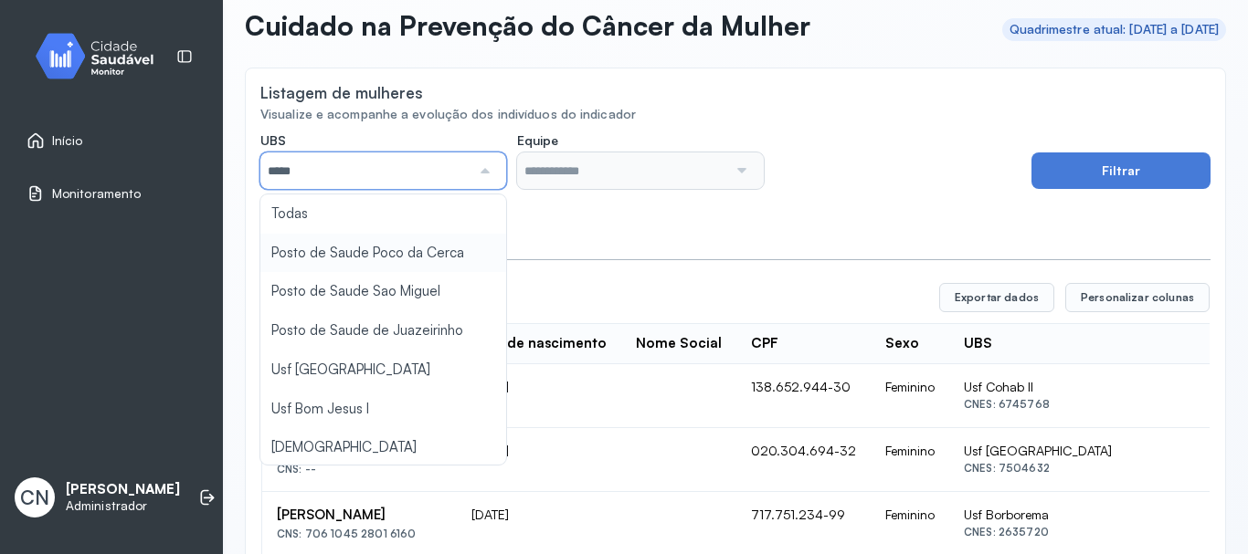
type input "*****"
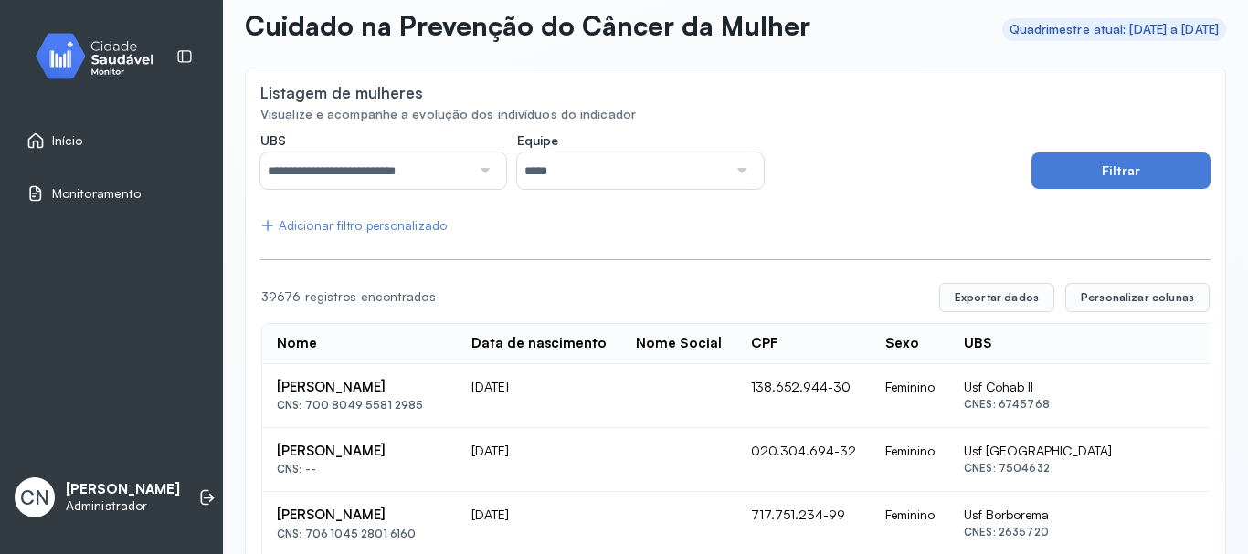
click at [730, 166] on div at bounding box center [739, 171] width 25 height 37
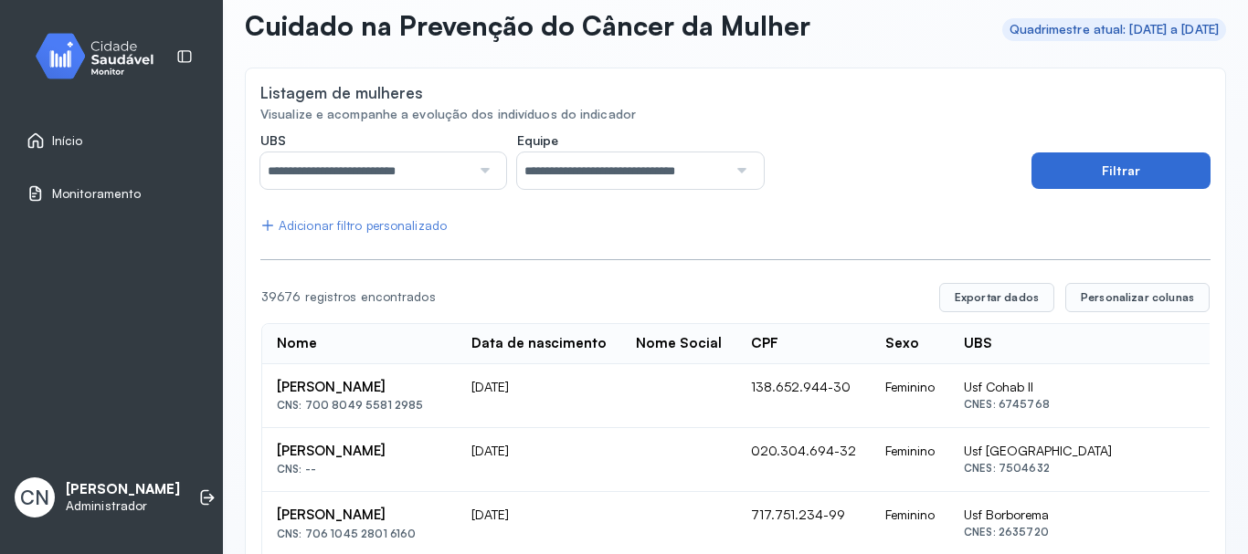
click at [1125, 167] on button "Filtrar" at bounding box center [1120, 171] width 179 height 37
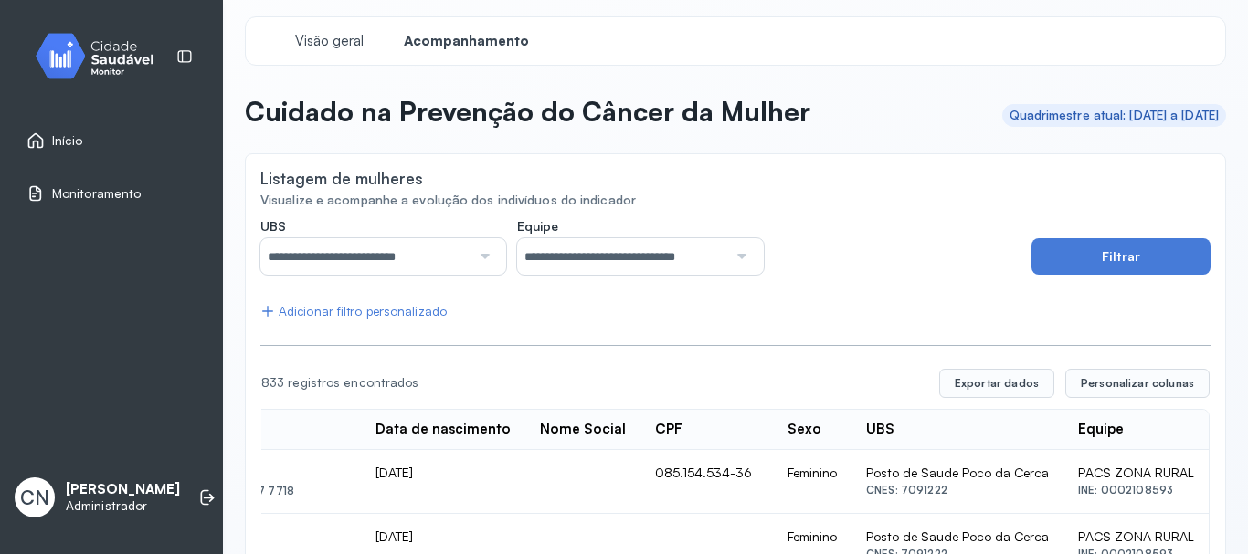
scroll to position [0, 0]
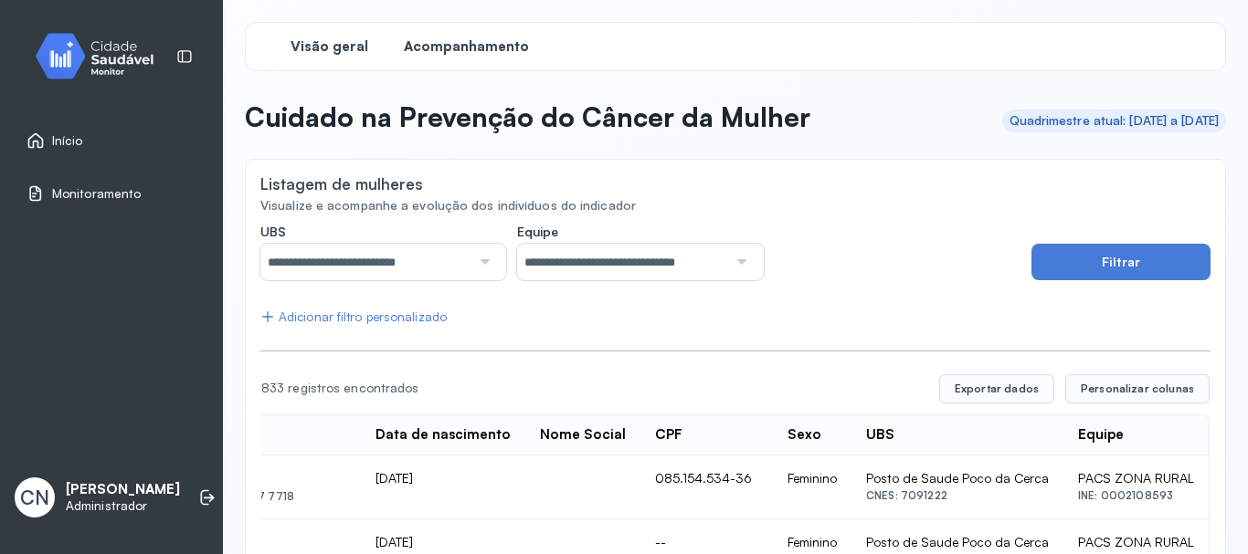
click at [329, 47] on span "Visão geral" at bounding box center [329, 46] width 78 height 17
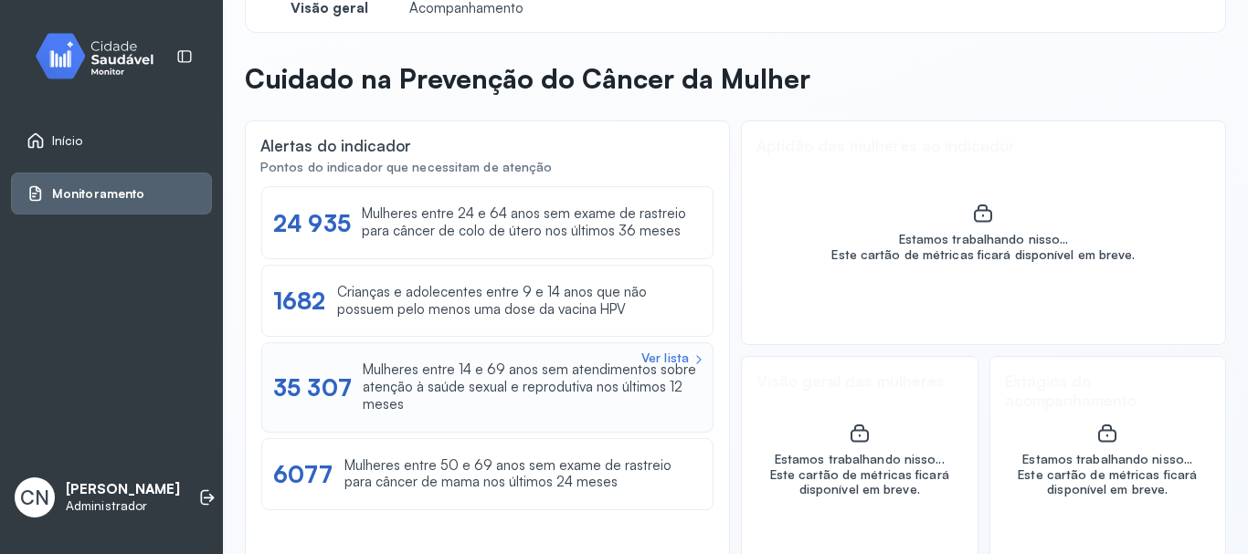
scroll to position [70, 0]
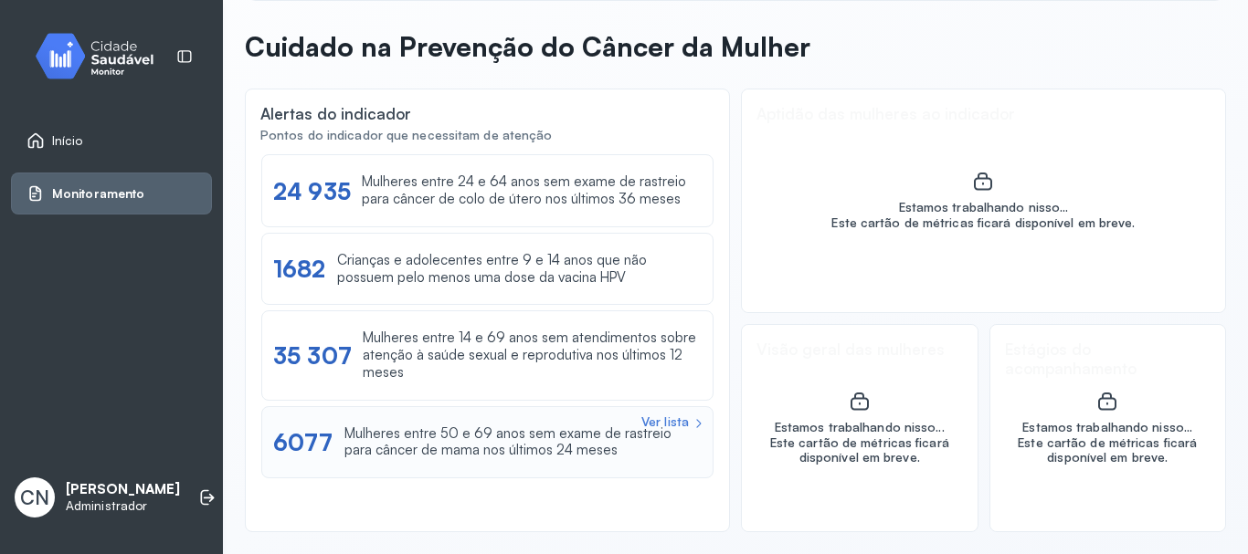
click at [539, 434] on div "Mulheres entre 50 e 69 anos sem exame de rastreio para câncer de mama nos últim…" at bounding box center [522, 443] width 357 height 35
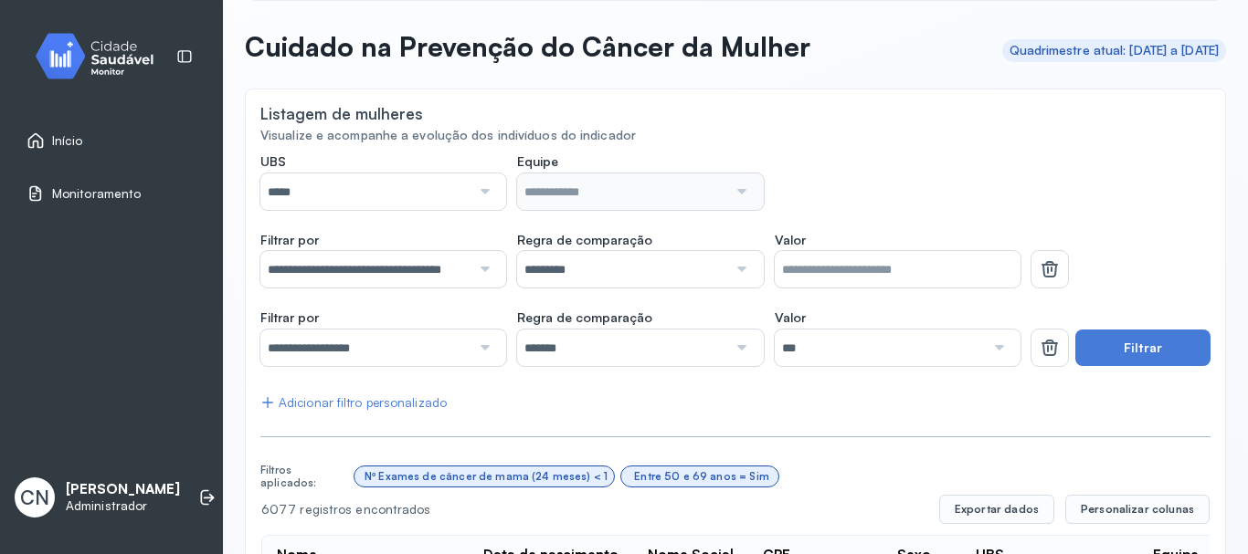
click at [478, 185] on div at bounding box center [482, 192] width 25 height 37
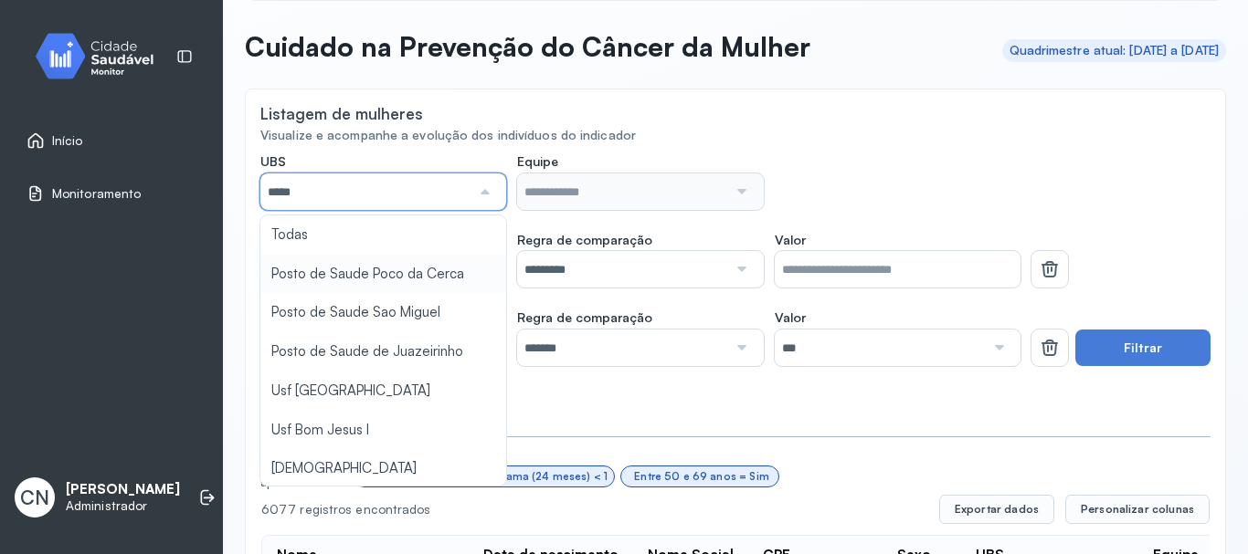
type input "*****"
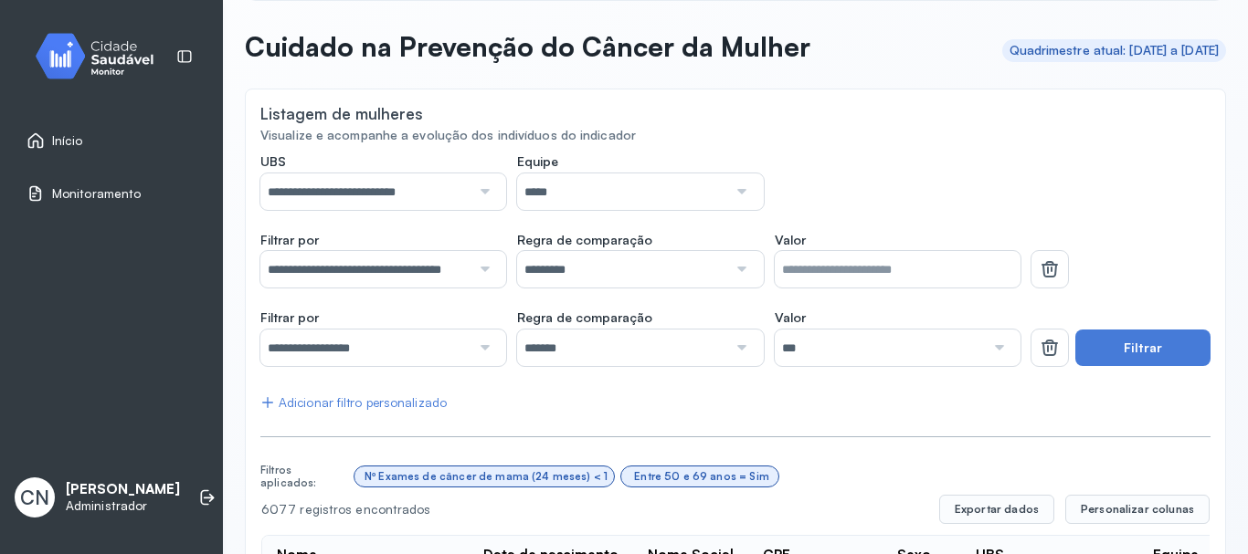
click at [732, 186] on div at bounding box center [739, 192] width 25 height 37
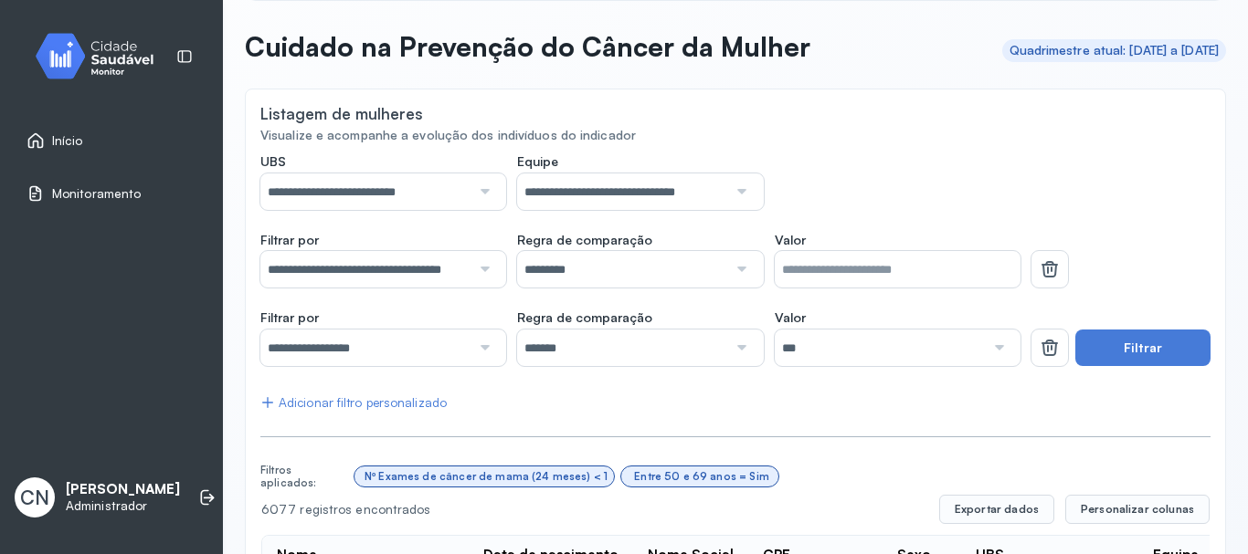
click at [477, 268] on div at bounding box center [482, 269] width 25 height 37
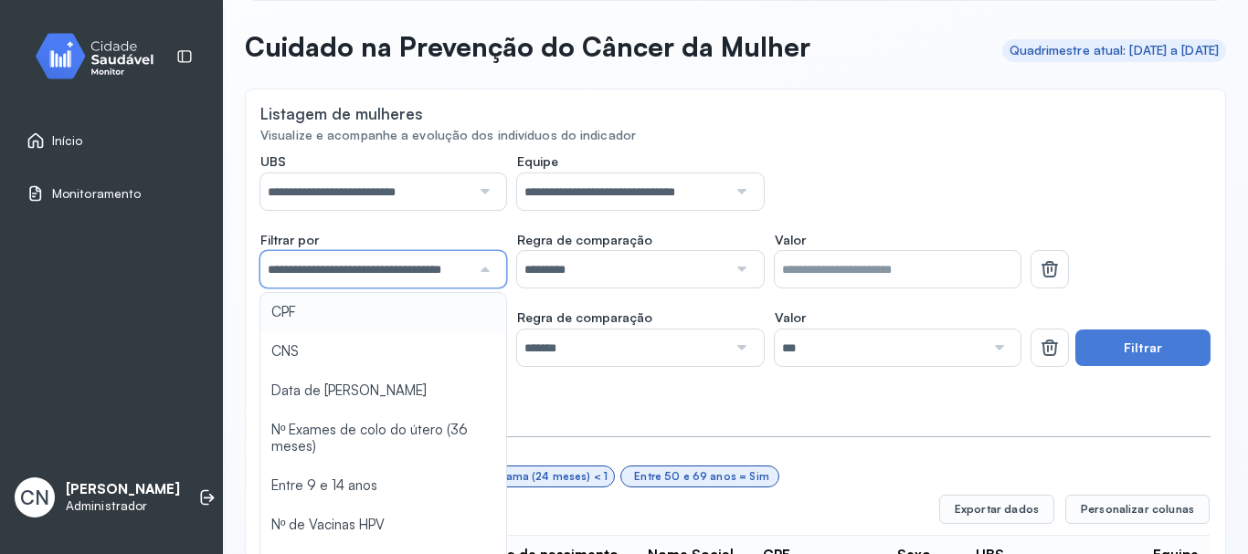
scroll to position [0, 36]
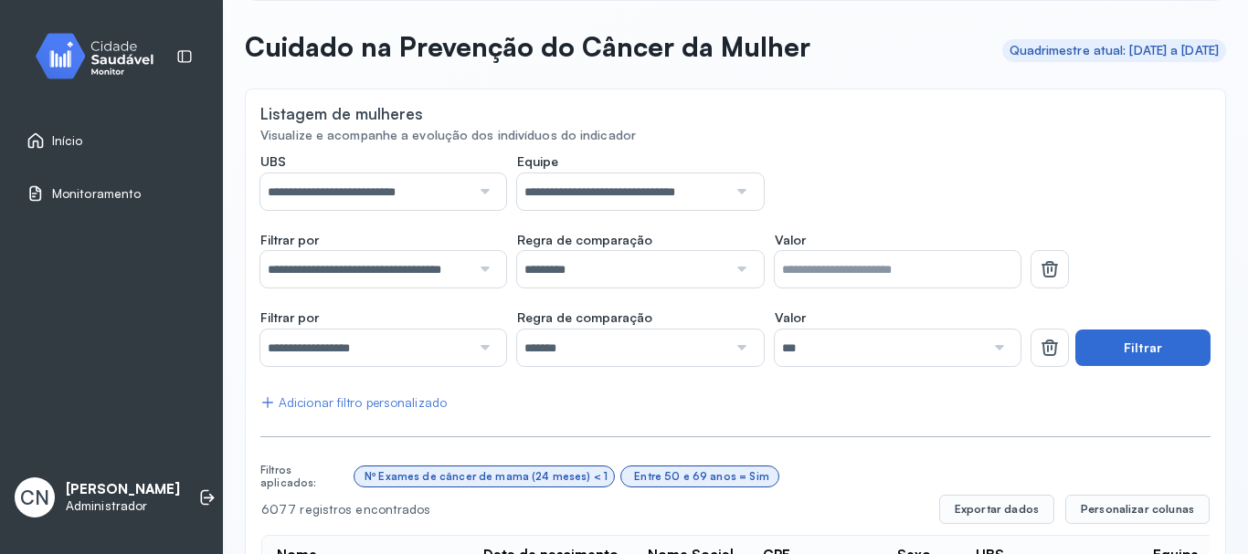
click at [1121, 353] on button "Filtrar" at bounding box center [1142, 348] width 135 height 37
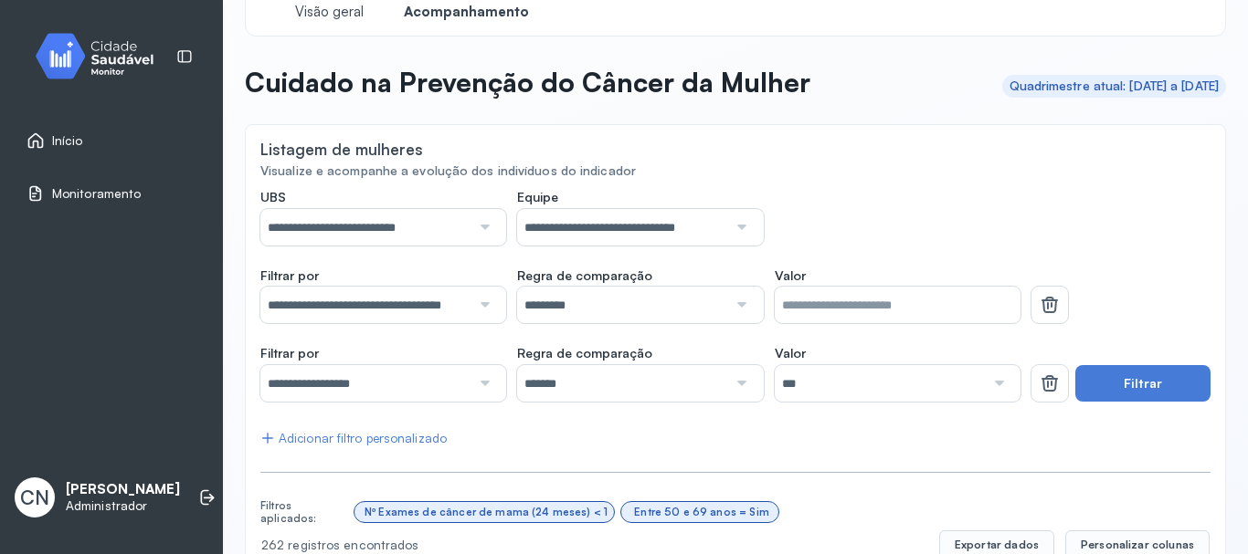
scroll to position [0, 0]
